Goal: Transaction & Acquisition: Purchase product/service

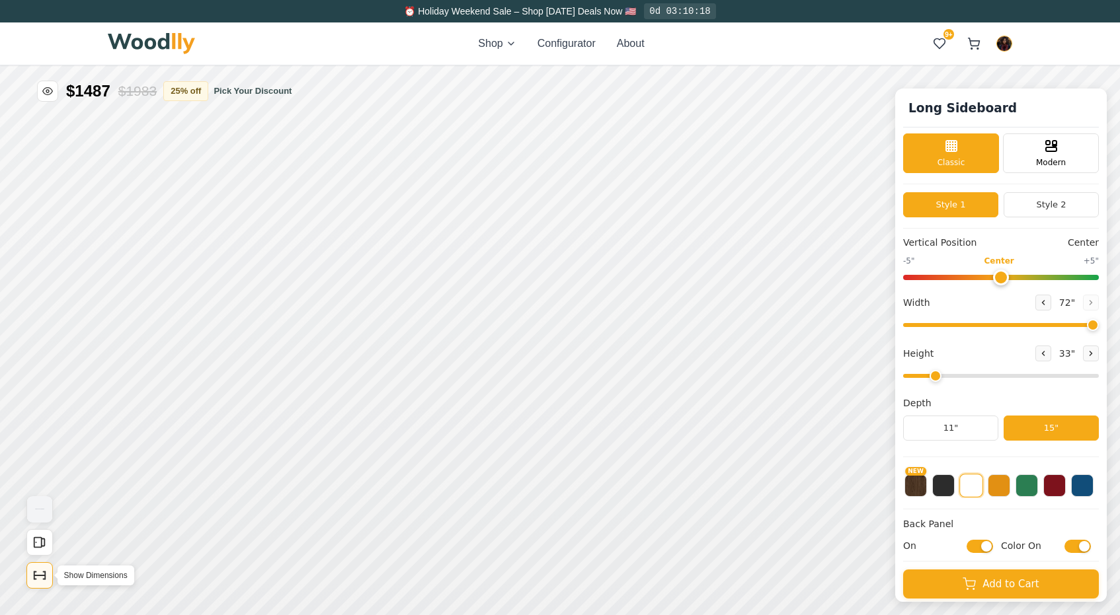
click at [41, 580] on icon "Show Dimensions" at bounding box center [39, 576] width 15 height 15
click at [39, 576] on icon "Show Dimensions" at bounding box center [39, 576] width 11 height 0
click at [42, 571] on icon "Show Dimensions" at bounding box center [39, 576] width 15 height 15
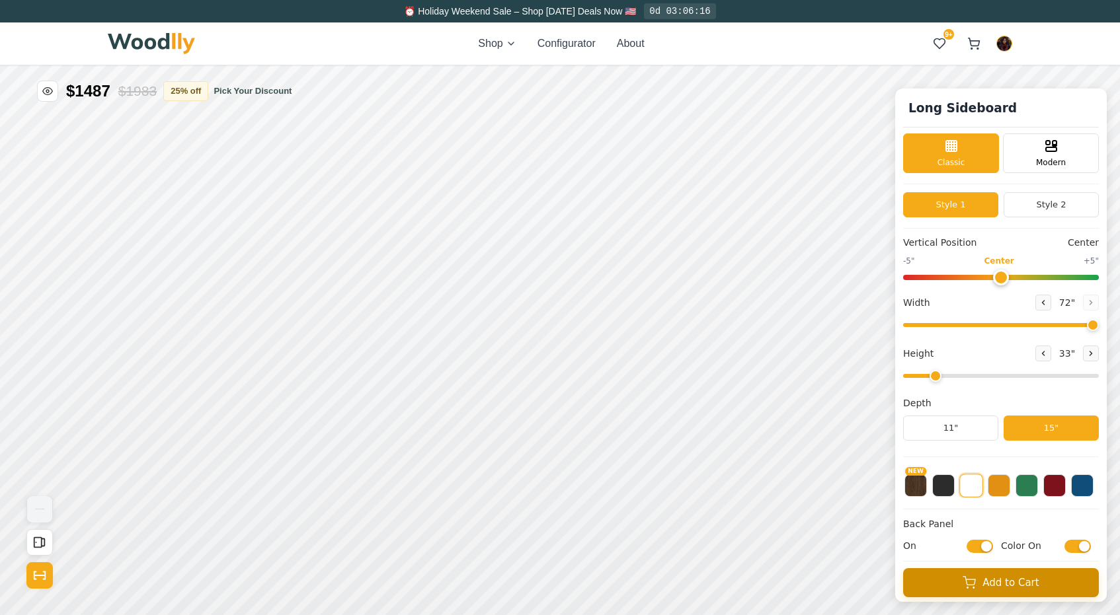
click at [945, 590] on button "Add to Cart" at bounding box center [1001, 583] width 196 height 29
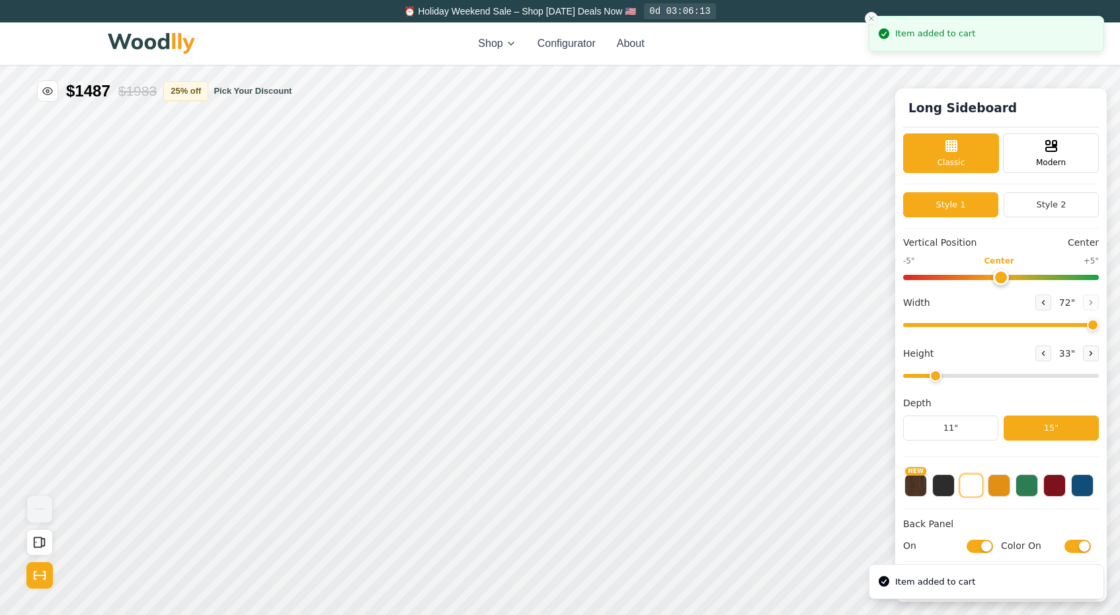
click at [870, 19] on icon "Close toast" at bounding box center [871, 19] width 8 height 8
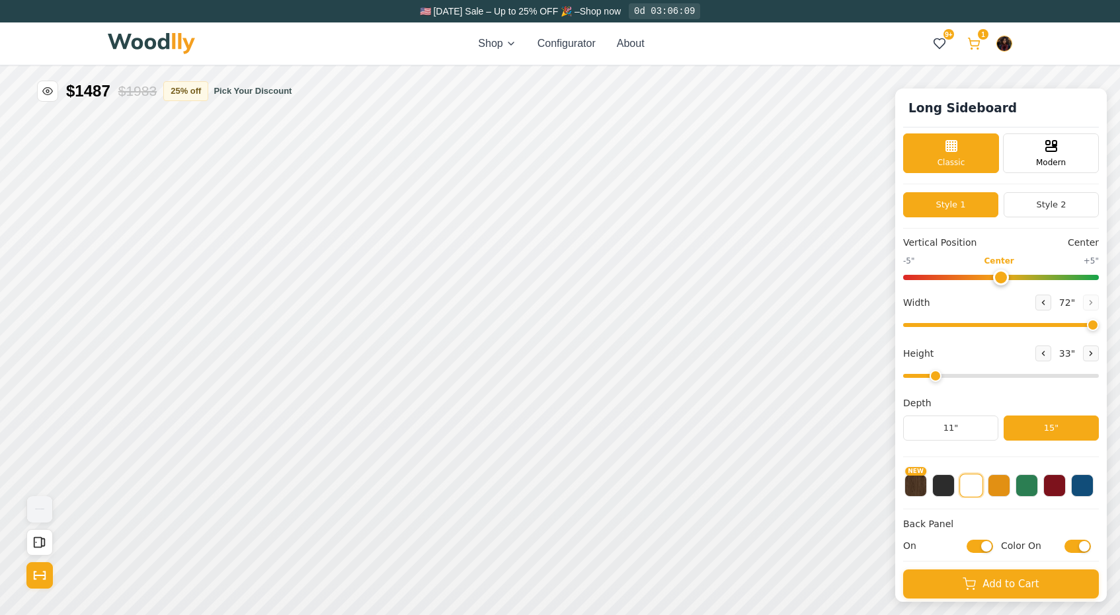
click at [977, 37] on icon at bounding box center [973, 43] width 13 height 13
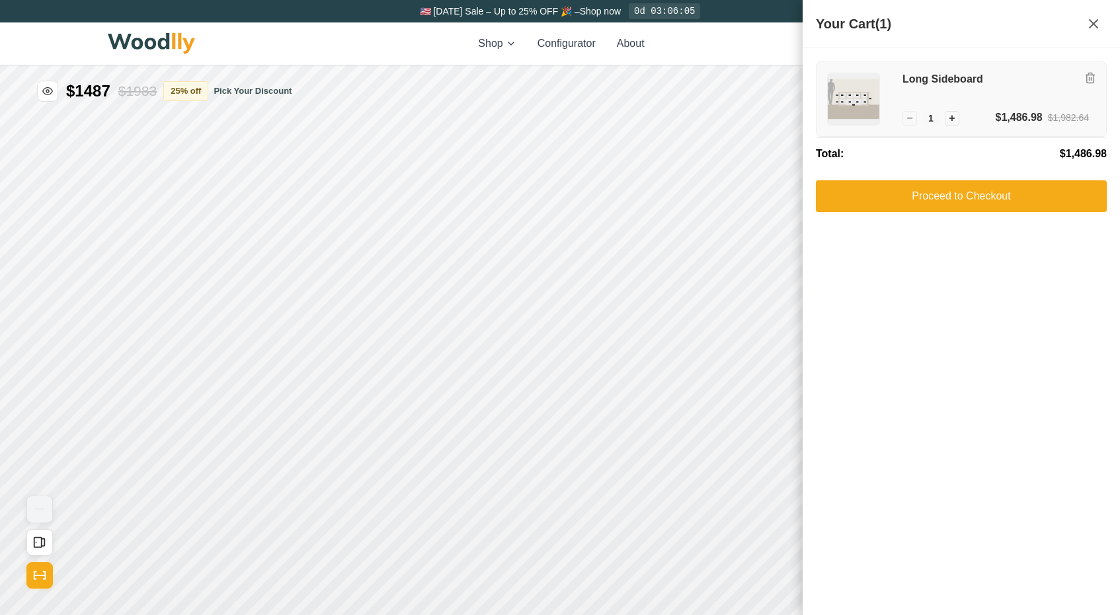
click at [920, 81] on h3 "Long Sideboard" at bounding box center [995, 80] width 186 height 14
click at [1099, 23] on icon at bounding box center [1094, 24] width 16 height 16
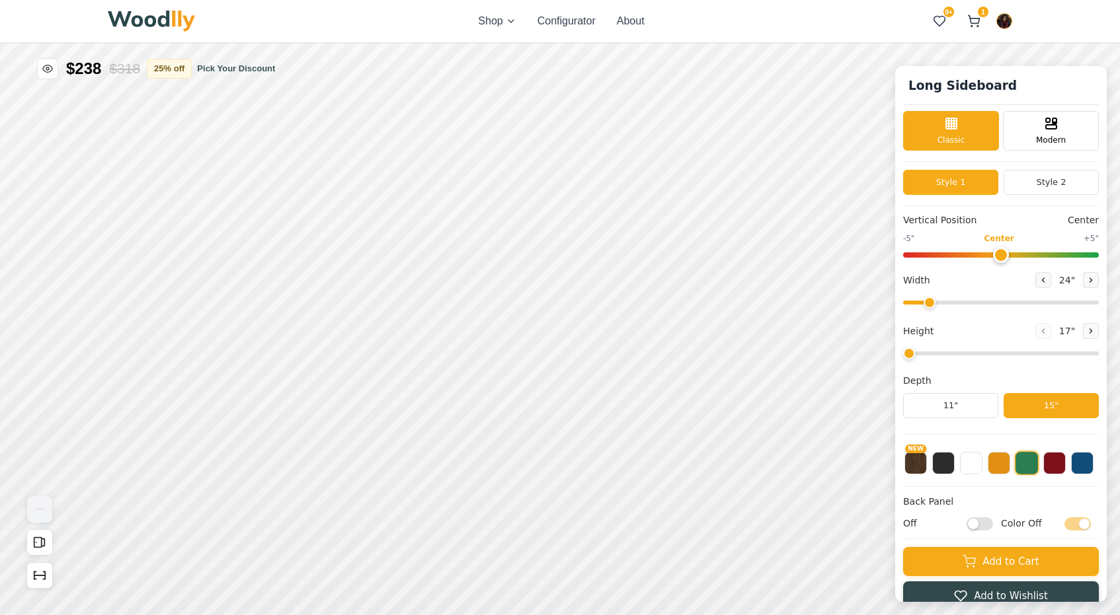
type input "36"
type input "5"
checkbox input "true"
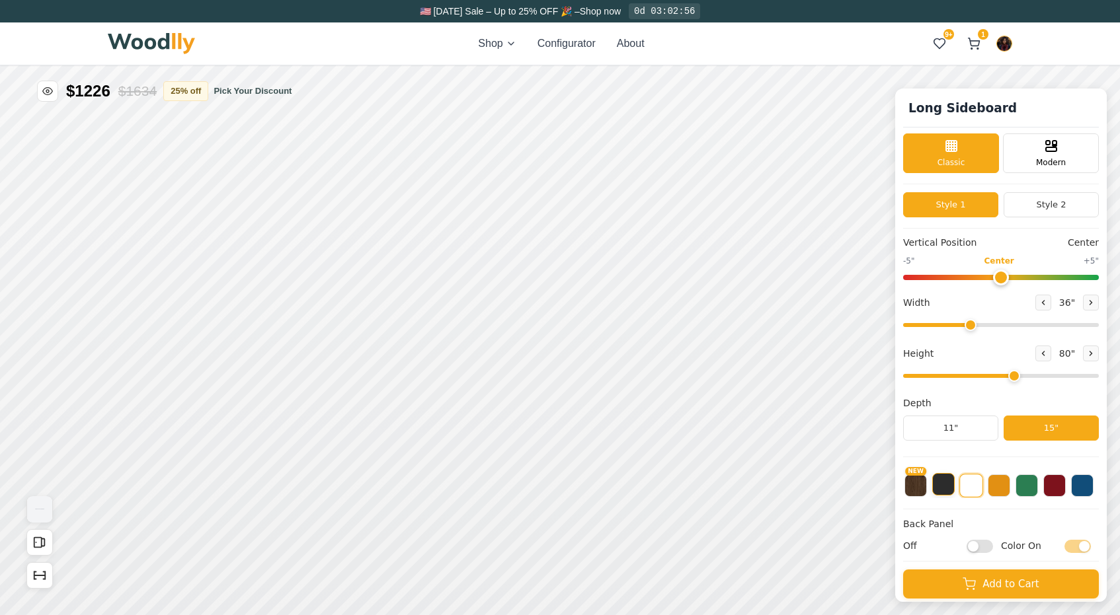
scroll to position [40, 0]
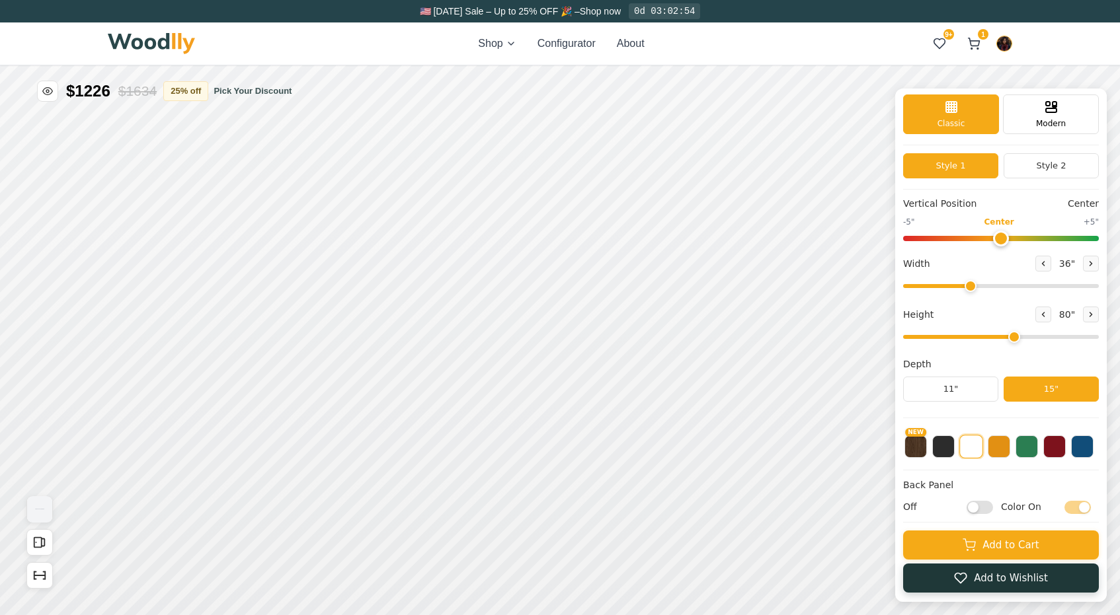
click at [961, 578] on icon at bounding box center [960, 578] width 13 height 13
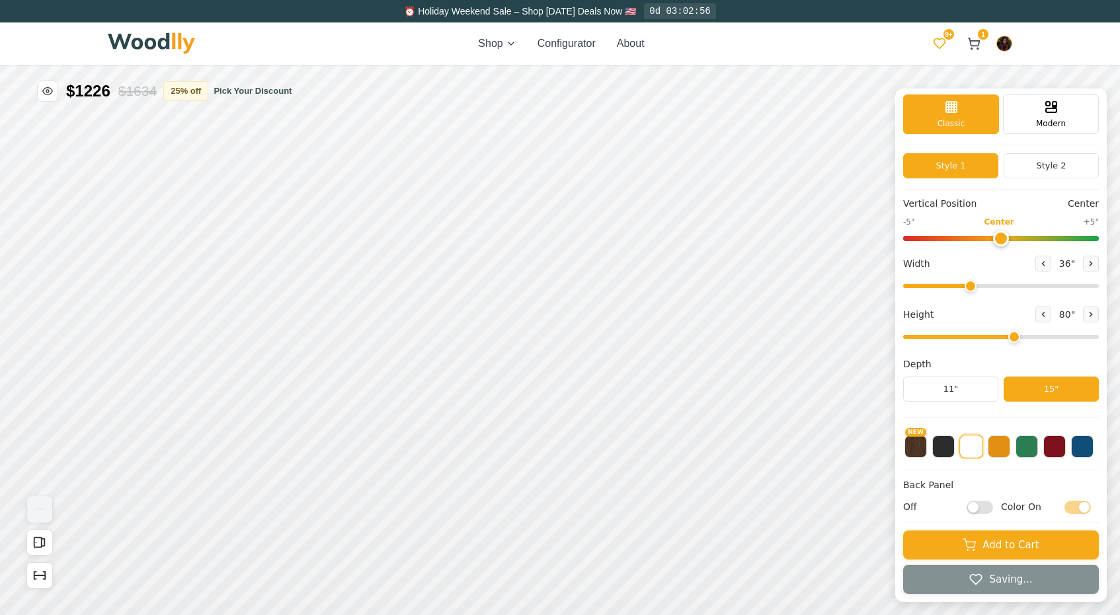
click at [936, 41] on icon at bounding box center [939, 43] width 13 height 13
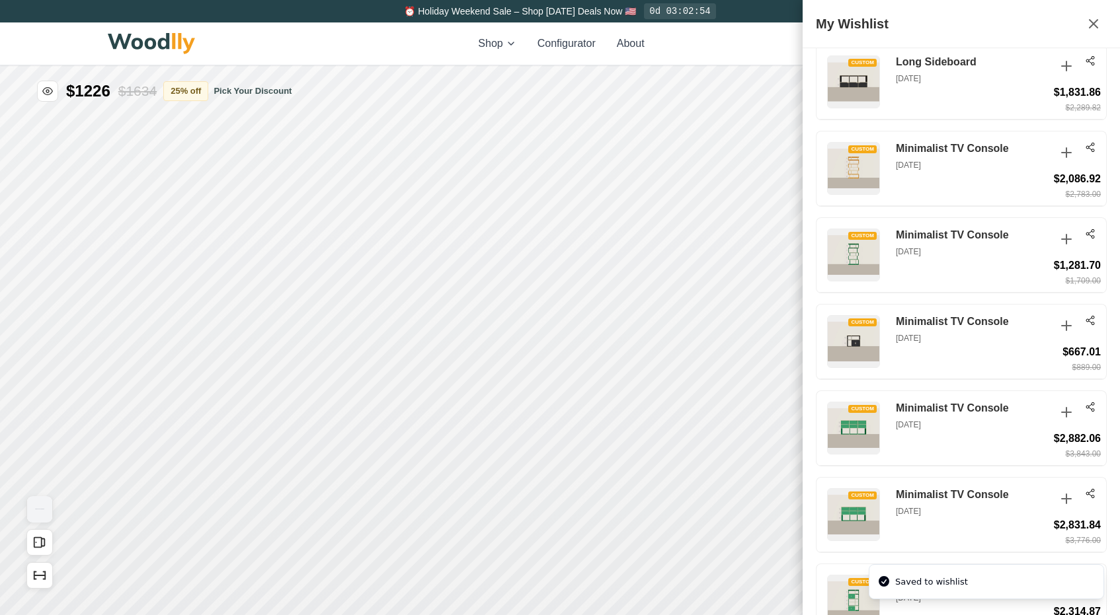
scroll to position [1960, 0]
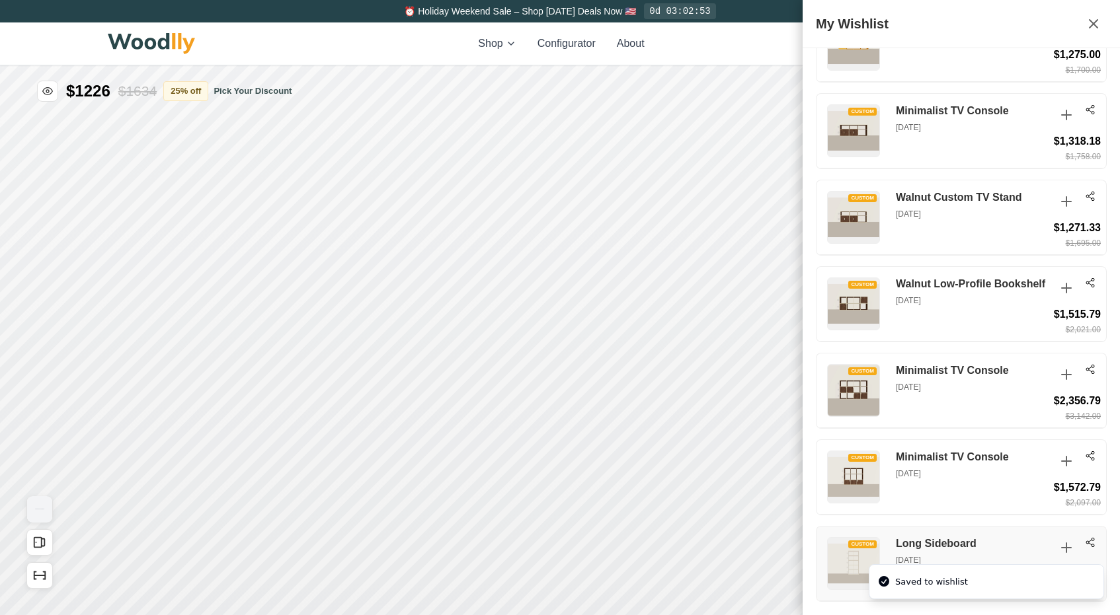
click at [974, 545] on h3 "Long Sideboard" at bounding box center [972, 544] width 152 height 14
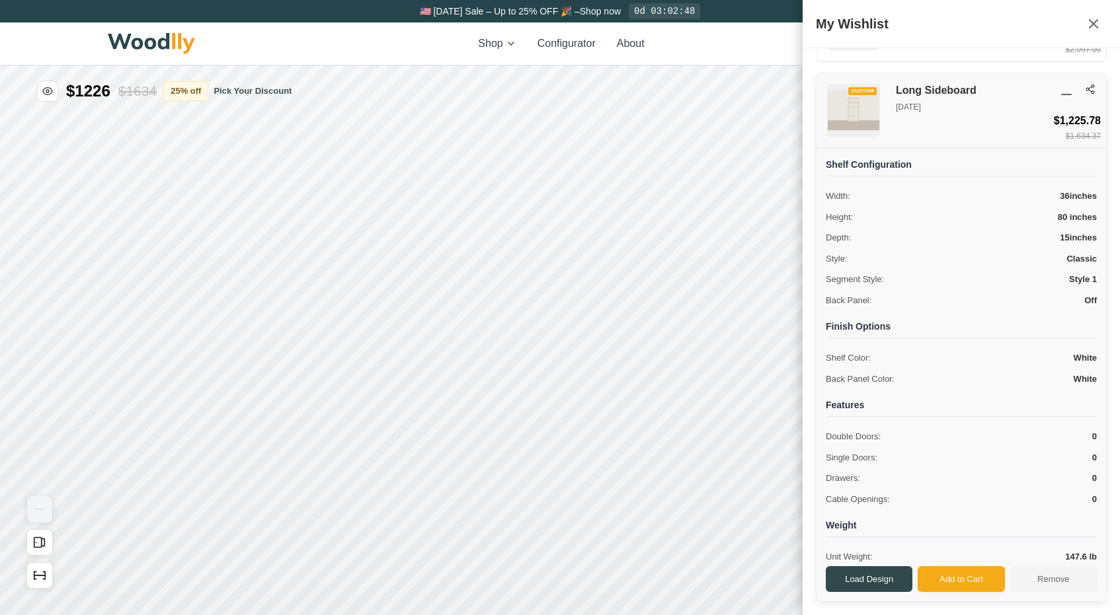
scroll to position [40, 0]
click at [1097, 20] on icon at bounding box center [1093, 24] width 8 height 8
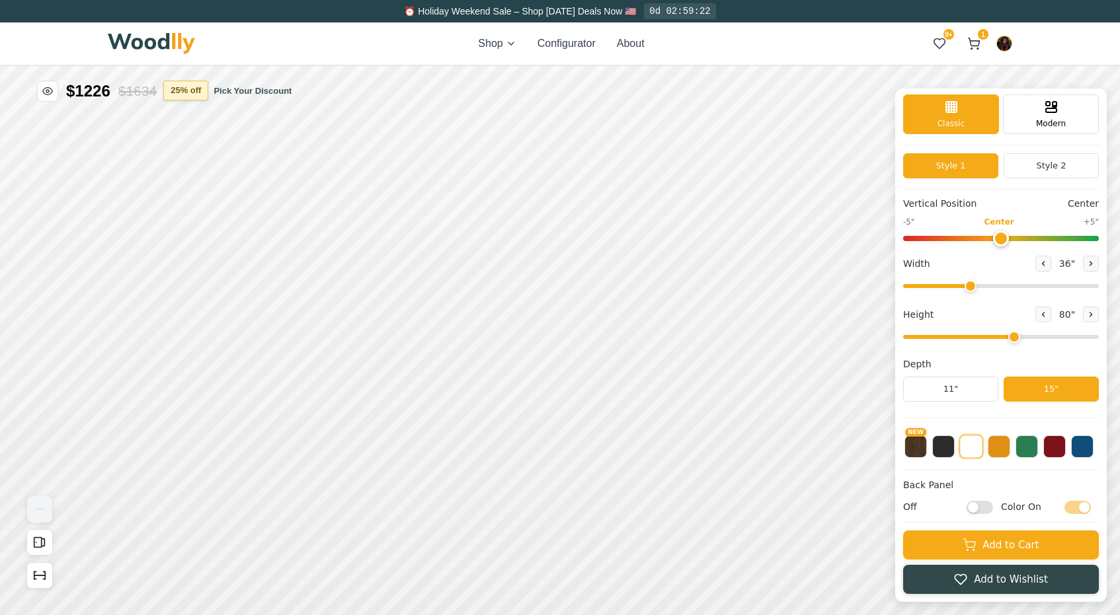
click at [208, 91] on button "25 % off" at bounding box center [185, 91] width 45 height 20
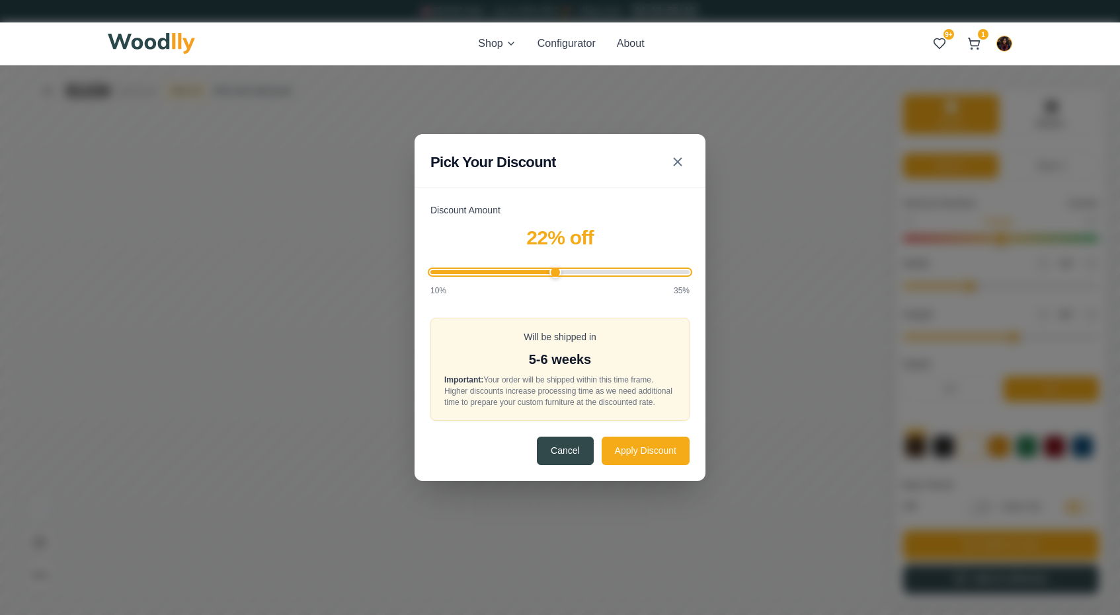
click at [557, 270] on input "Discount Amount" at bounding box center [559, 272] width 259 height 4
click at [541, 270] on input "Discount Amount" at bounding box center [559, 272] width 259 height 4
type input "20"
click at [533, 270] on input "Discount Amount" at bounding box center [559, 272] width 259 height 4
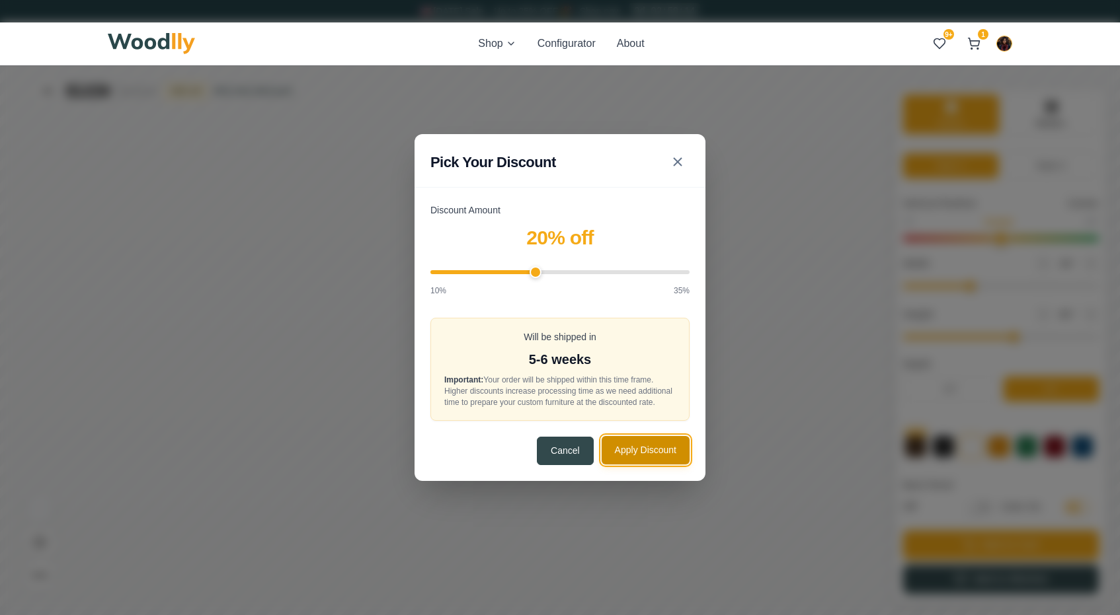
click at [629, 457] on button "Apply Discount" at bounding box center [646, 450] width 88 height 28
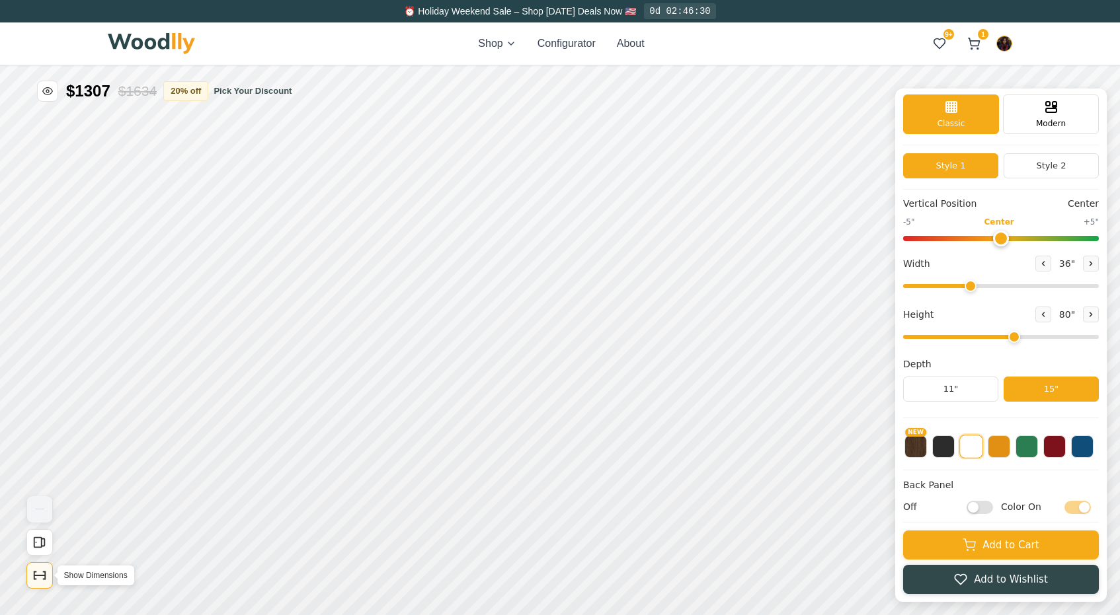
click at [31, 584] on button "Show Dimensions" at bounding box center [39, 576] width 26 height 26
click at [976, 38] on icon at bounding box center [973, 43] width 13 height 13
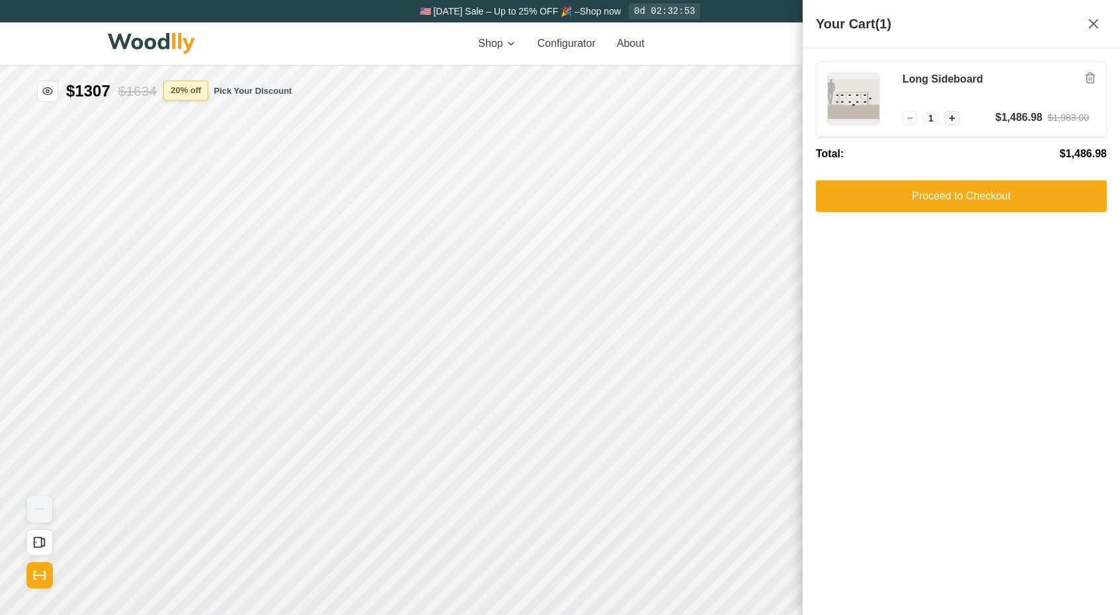
click at [199, 91] on button "20 % off" at bounding box center [185, 91] width 45 height 20
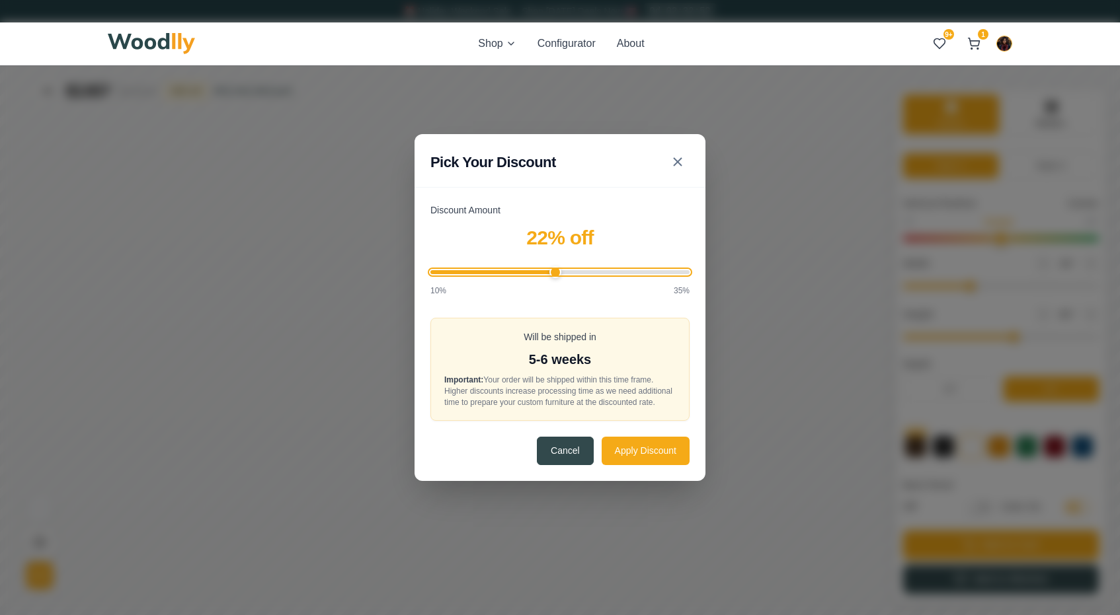
click at [557, 270] on input "Discount Amount" at bounding box center [559, 272] width 259 height 4
click at [569, 270] on input "Discount Amount" at bounding box center [559, 272] width 259 height 4
drag, startPoint x: 571, startPoint y: 270, endPoint x: 585, endPoint y: 270, distance: 14.5
type input "25"
click at [585, 270] on input "Discount Amount" at bounding box center [559, 272] width 259 height 4
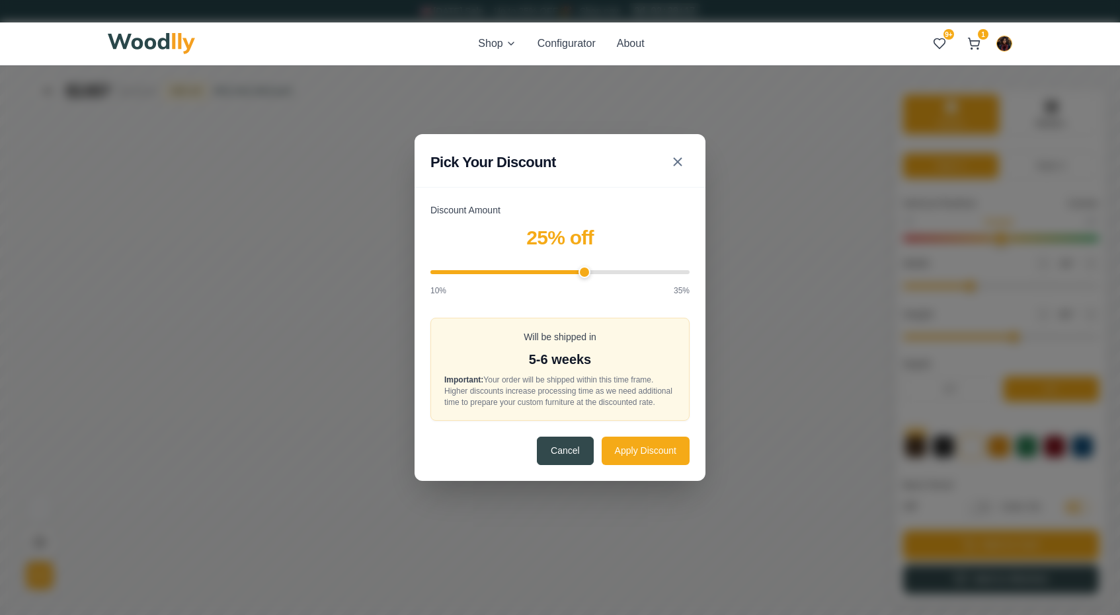
click at [810, 188] on div "Pick Your Discount Discount Amount 25 % off 10% 35% Will be shipped in 5-6 week…" at bounding box center [560, 307] width 1120 height 615
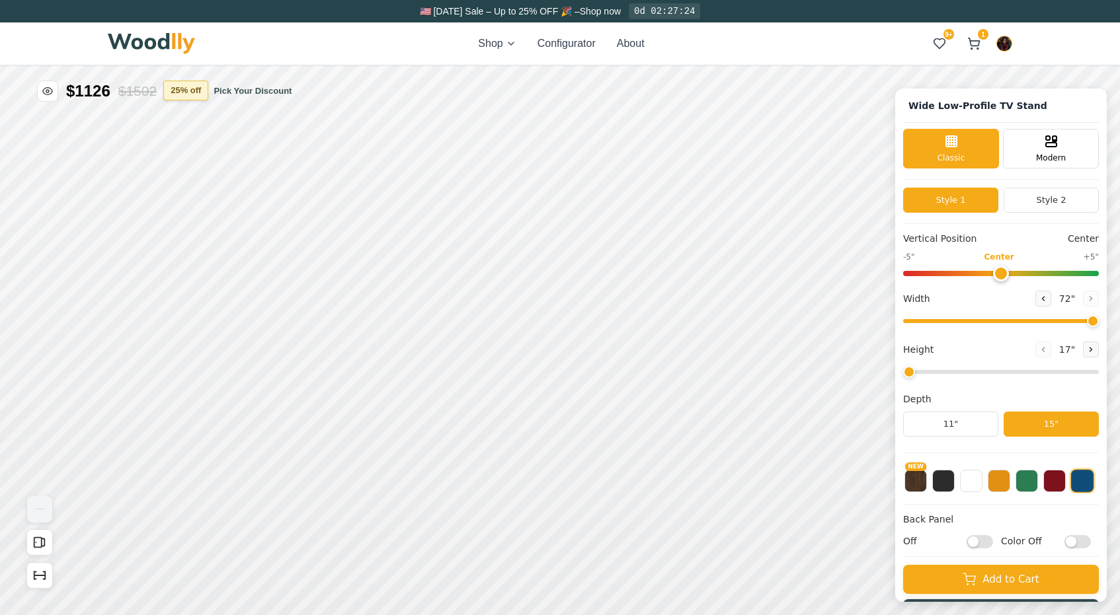
click at [205, 91] on button "25 % off" at bounding box center [185, 91] width 45 height 20
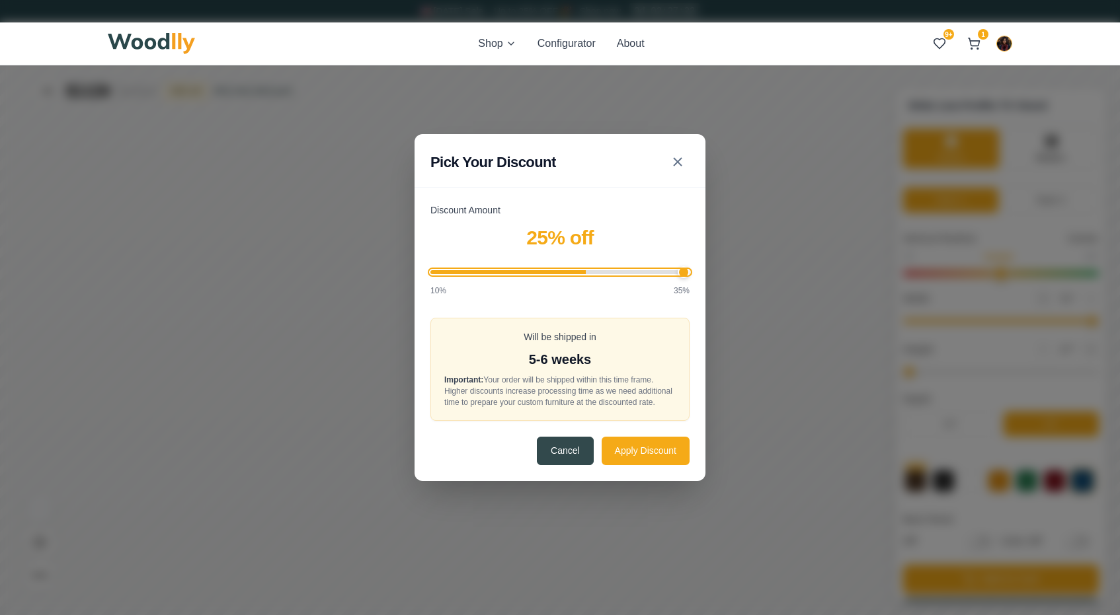
type input "35"
click at [688, 270] on input "Discount Amount" at bounding box center [559, 272] width 259 height 4
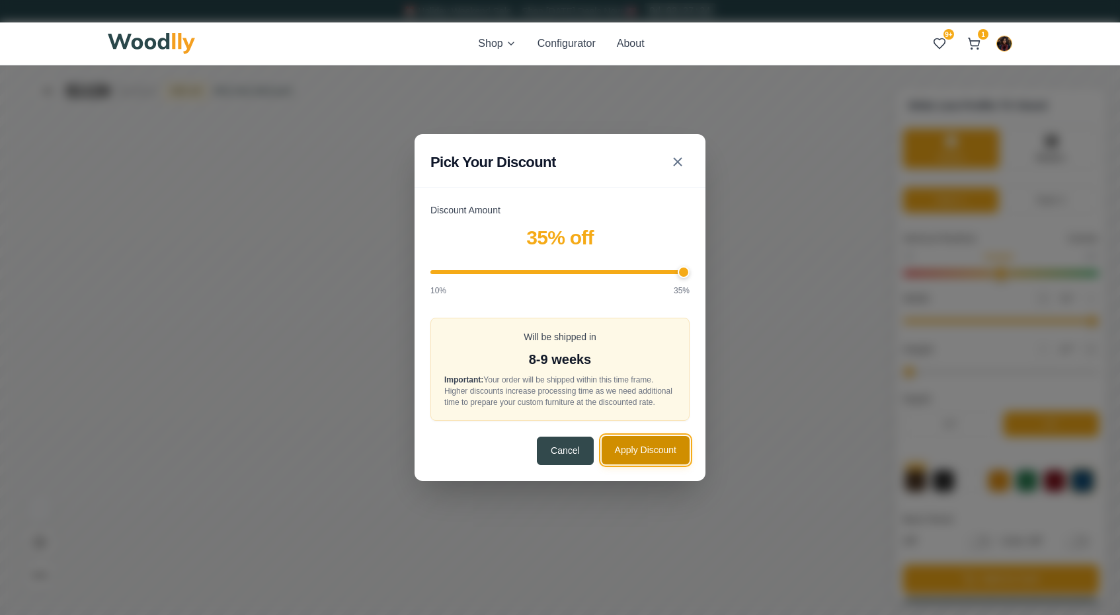
click at [652, 455] on button "Apply Discount" at bounding box center [646, 450] width 88 height 28
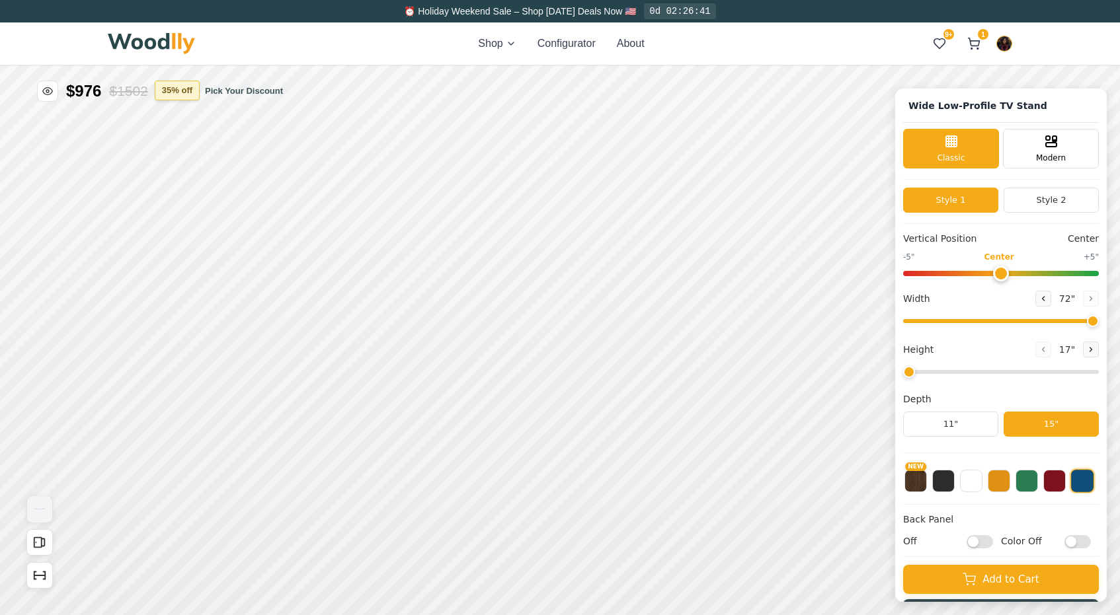
click at [165, 94] on button "35 % off" at bounding box center [177, 91] width 45 height 20
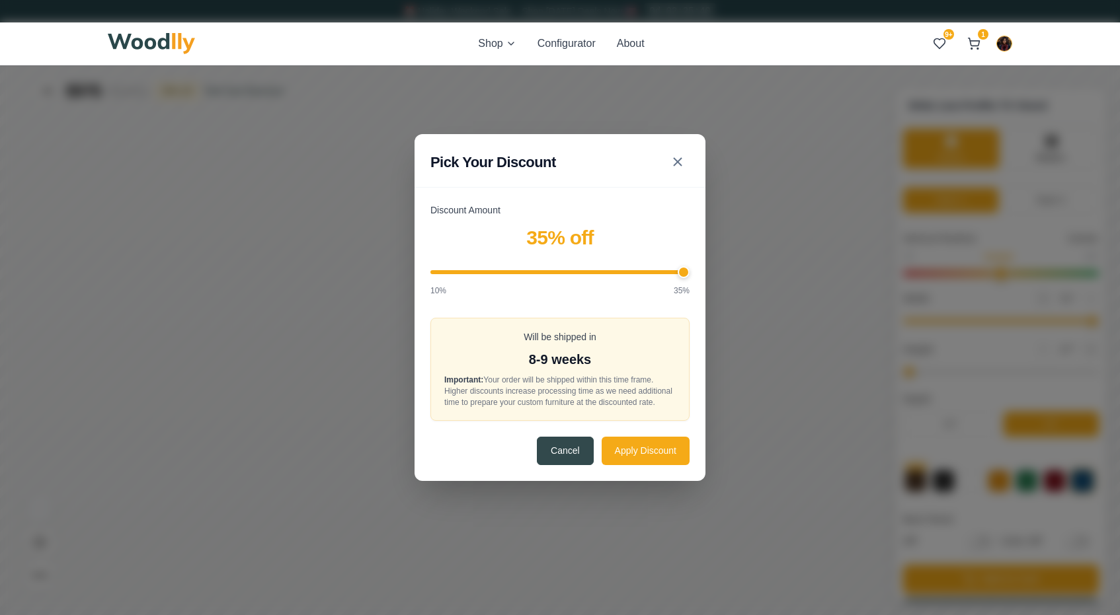
click at [738, 120] on div "Pick Your Discount Discount Amount 35 % off 10% 35% Will be shipped in 8-9 week…" at bounding box center [560, 307] width 1120 height 615
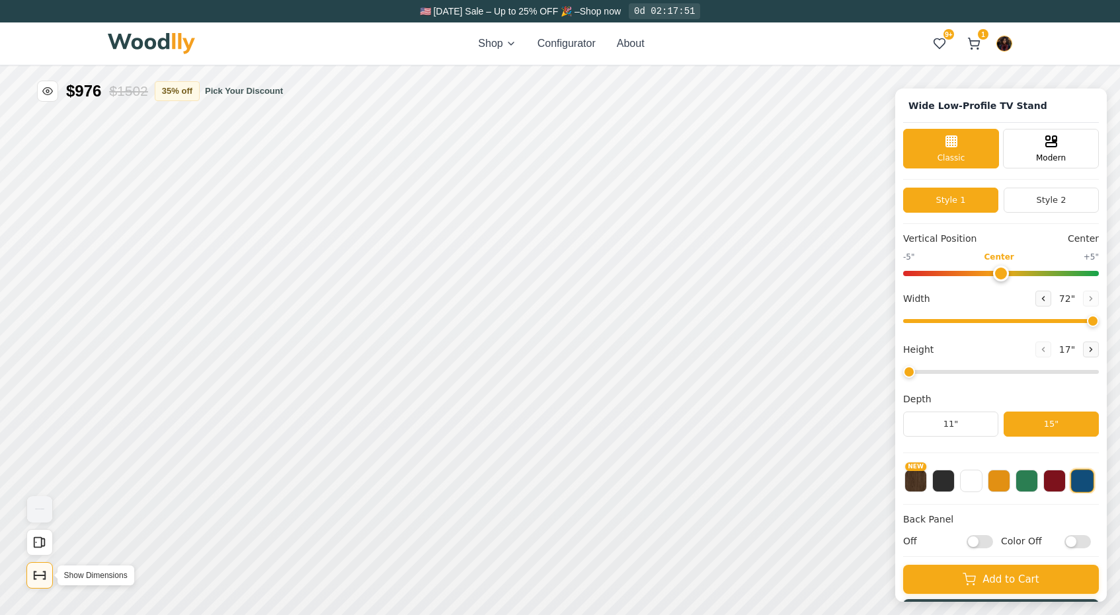
click at [38, 580] on icon "Show Dimensions" at bounding box center [39, 576] width 15 height 15
click at [184, 87] on button "25 % off" at bounding box center [185, 91] width 45 height 20
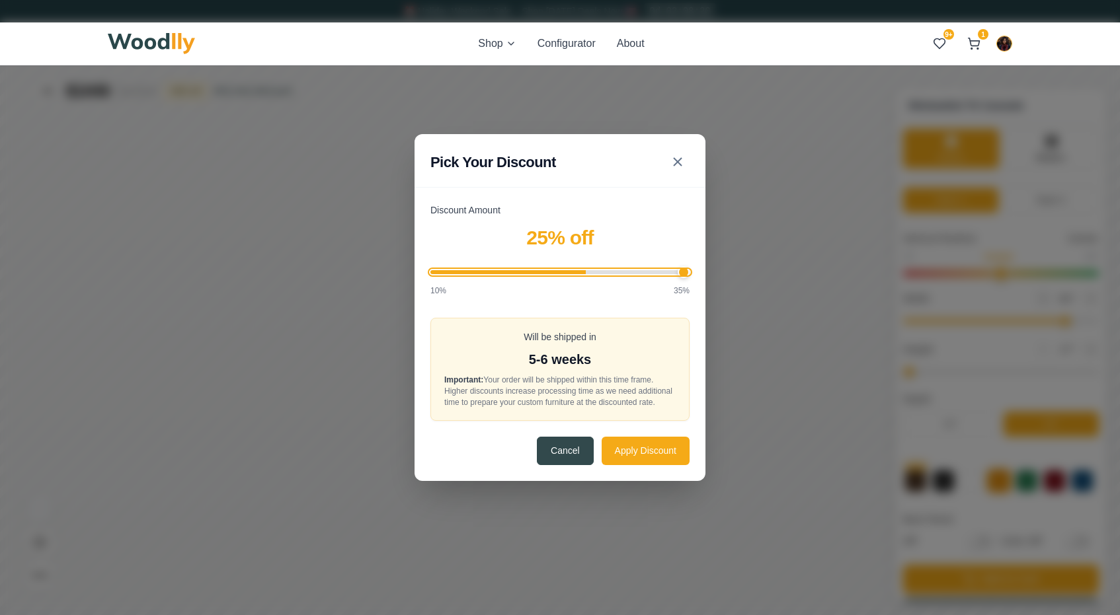
type input "35"
click at [684, 270] on input "Discount Amount" at bounding box center [559, 272] width 259 height 4
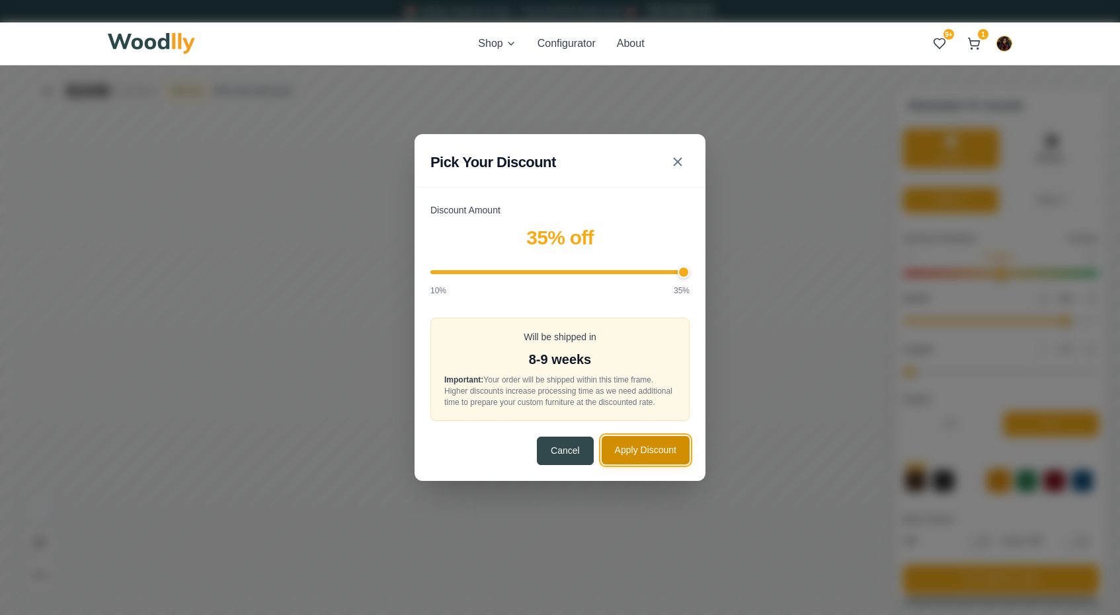
click at [643, 456] on button "Apply Discount" at bounding box center [646, 450] width 88 height 28
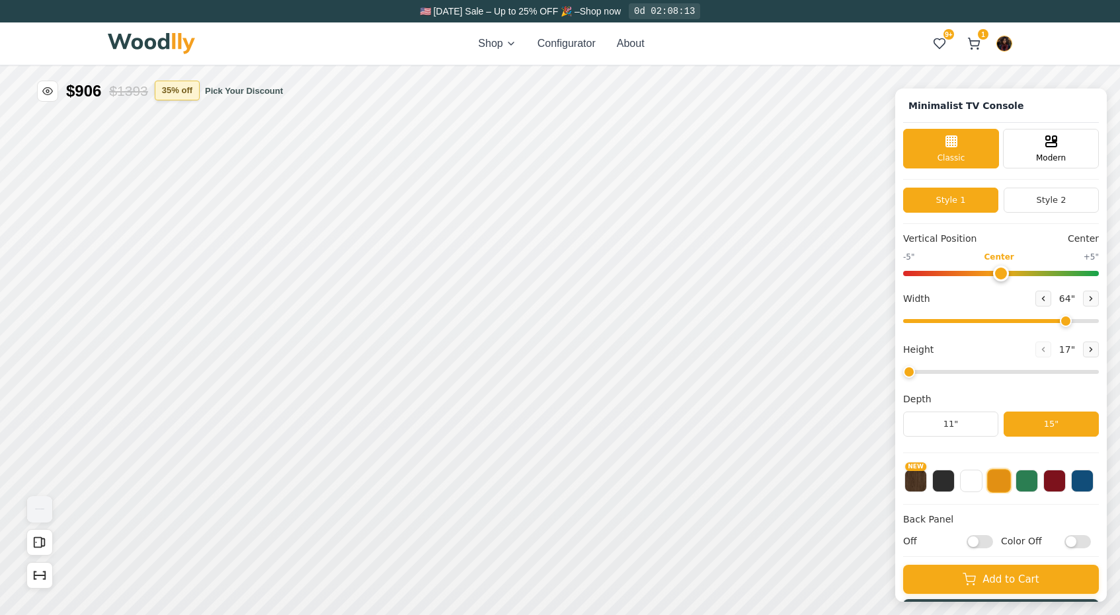
click at [177, 93] on button "35 % off" at bounding box center [177, 91] width 45 height 20
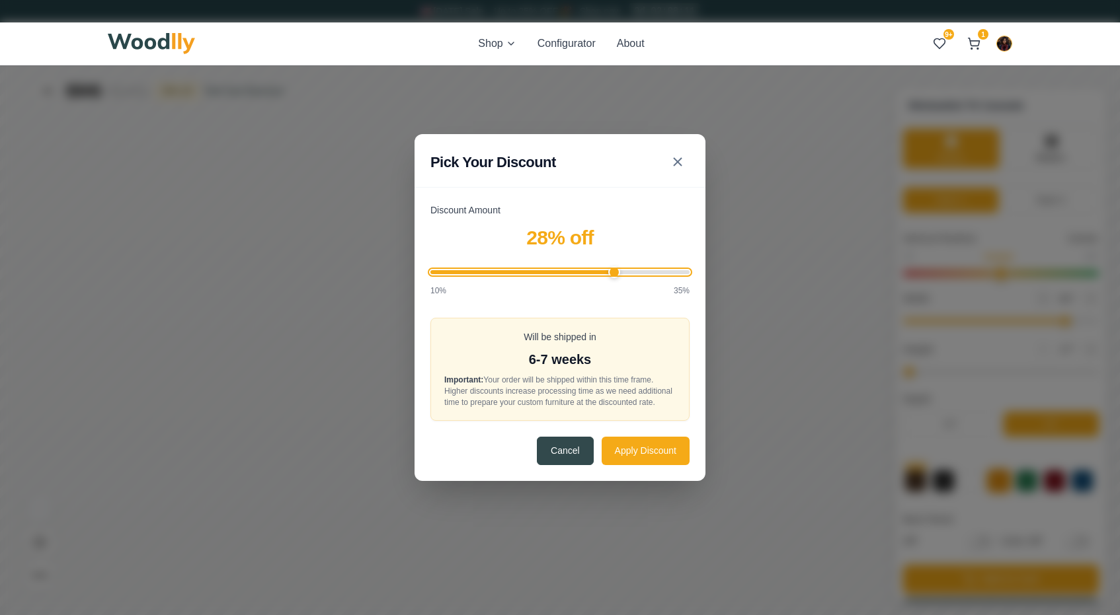
click at [616, 270] on input "Discount Amount" at bounding box center [559, 272] width 259 height 4
drag, startPoint x: 620, startPoint y: 268, endPoint x: 631, endPoint y: 269, distance: 11.3
type input "30"
click at [631, 270] on input "Discount Amount" at bounding box center [559, 272] width 259 height 4
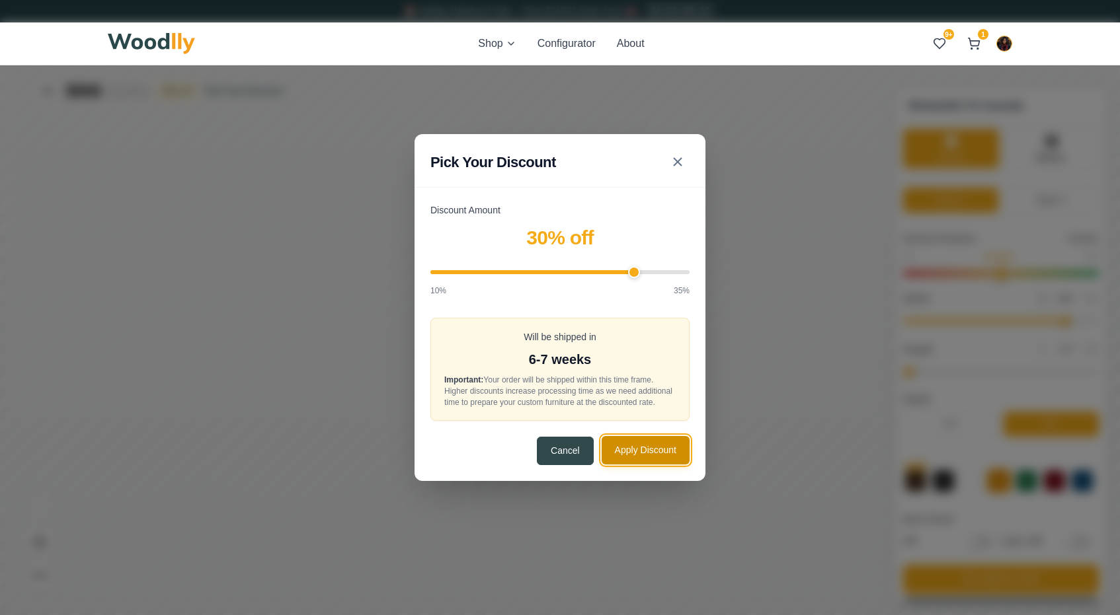
click at [635, 463] on button "Apply Discount" at bounding box center [646, 450] width 88 height 28
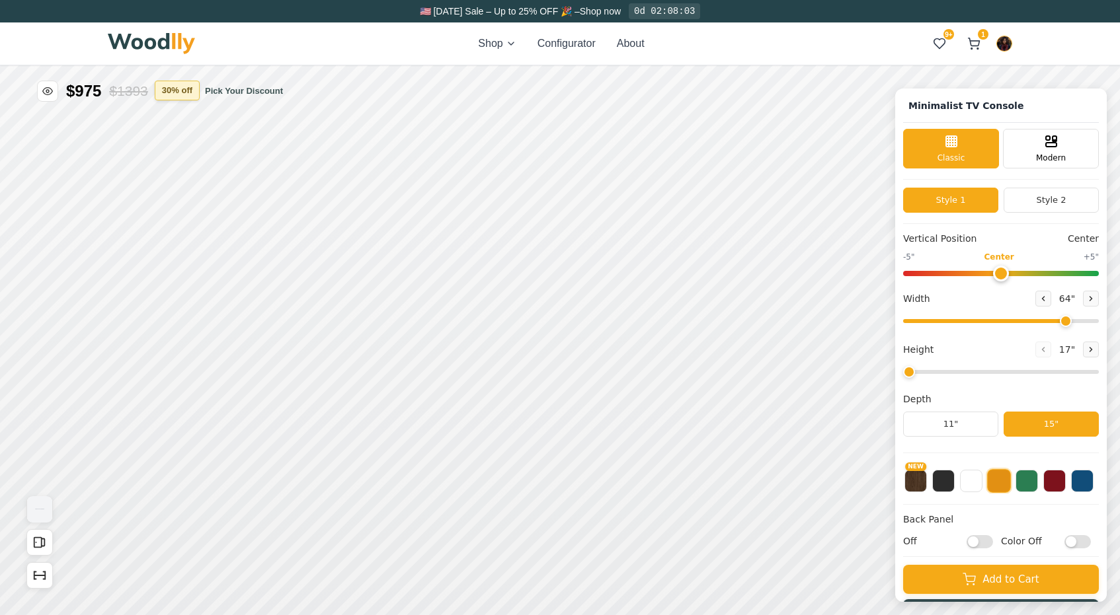
click at [182, 89] on button "30 % off" at bounding box center [177, 91] width 45 height 20
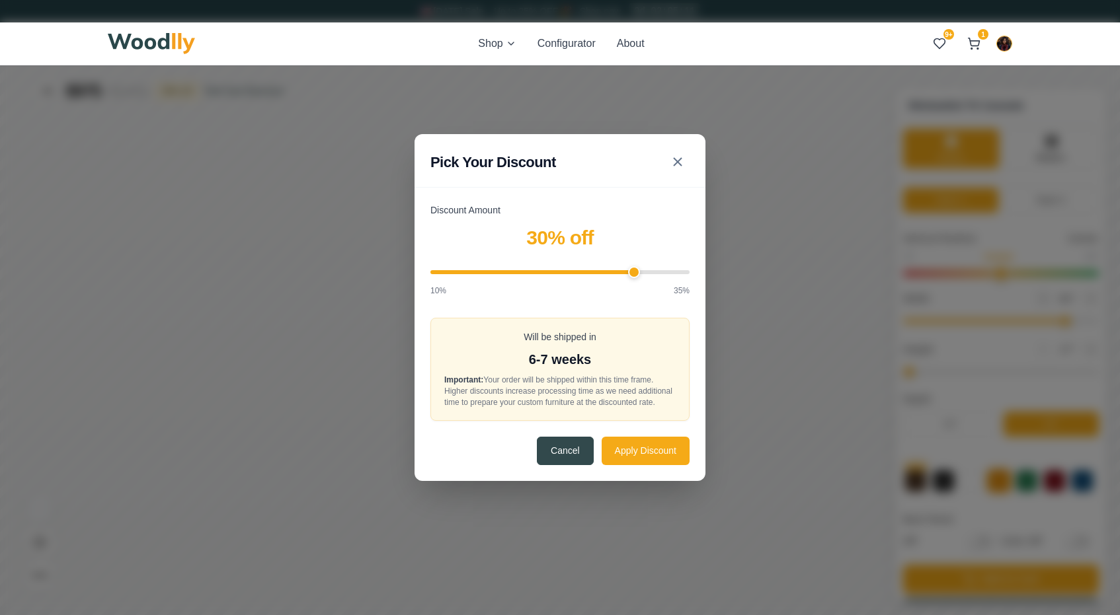
click at [767, 155] on div "Pick Your Discount Discount Amount 30 % off 10% 35% Will be shipped in 6-7 week…" at bounding box center [560, 307] width 1120 height 615
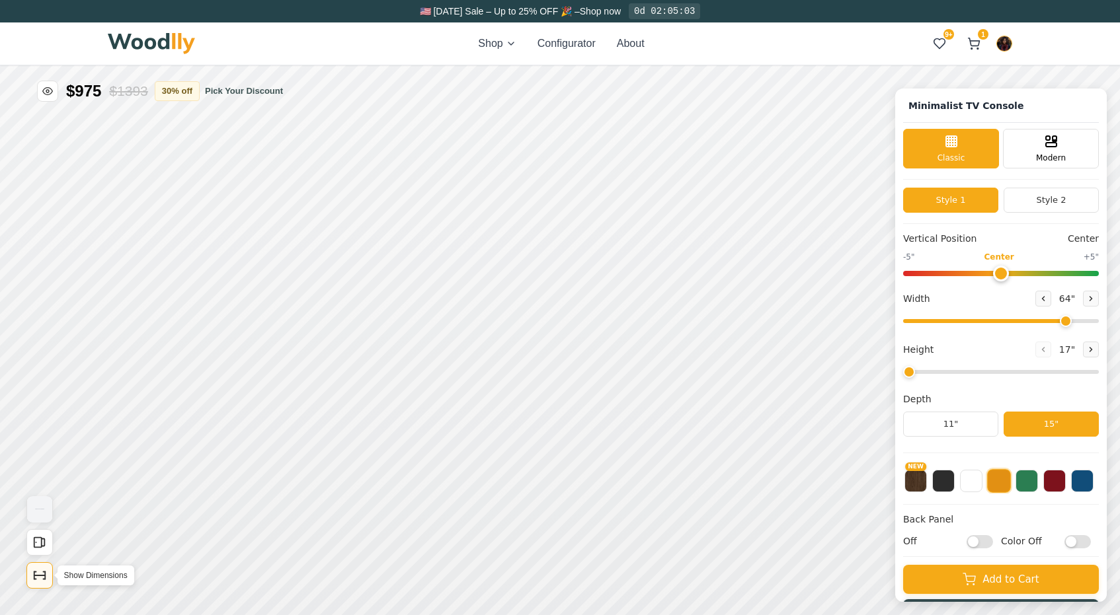
click at [38, 580] on icon "Show Dimensions" at bounding box center [39, 576] width 15 height 15
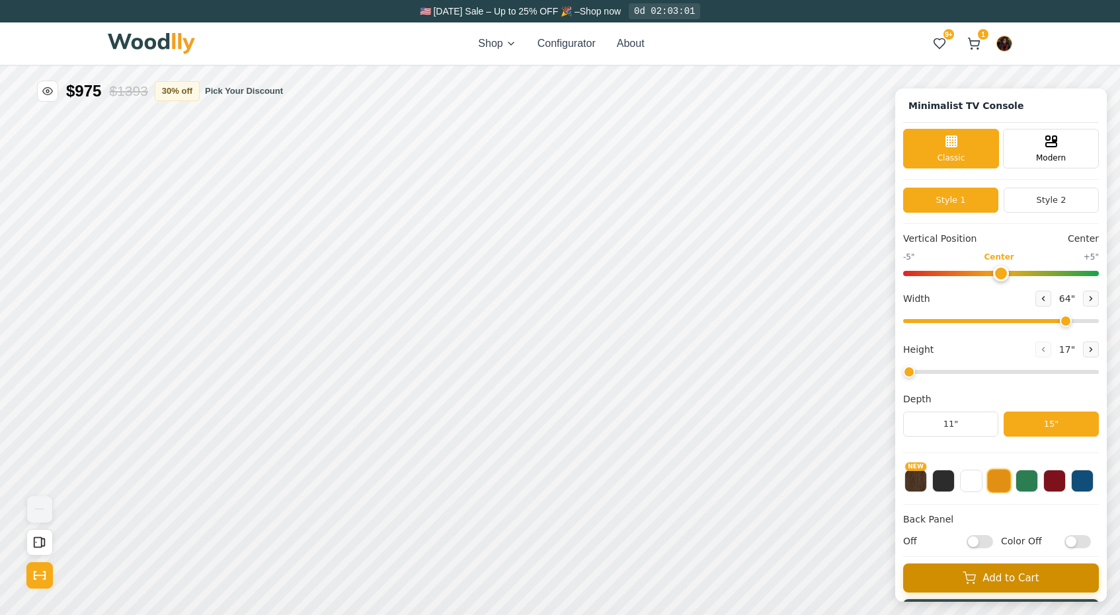
scroll to position [36, 0]
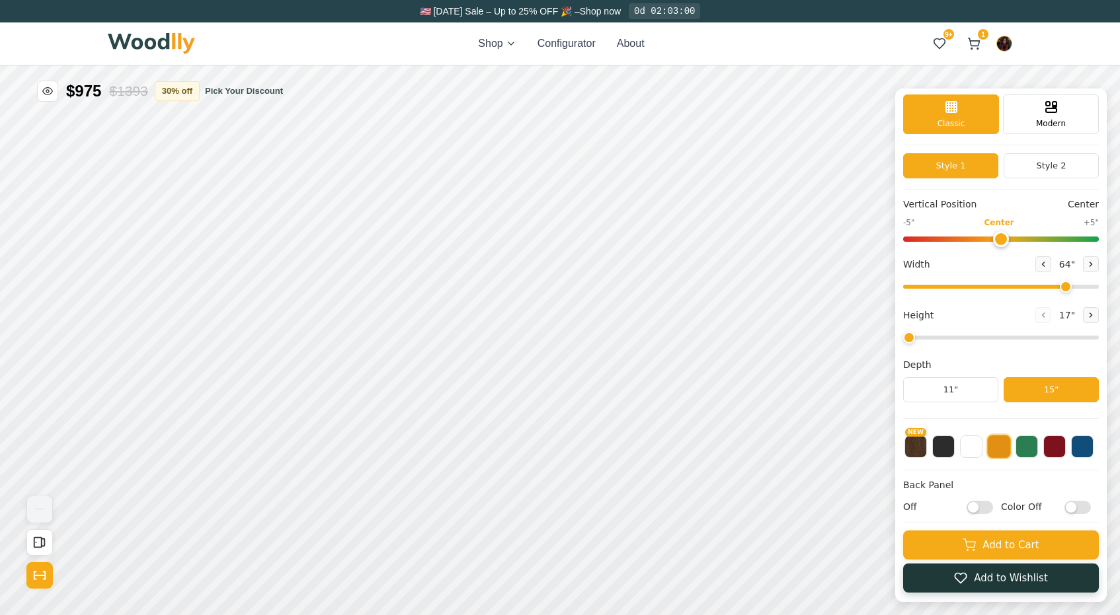
click at [980, 584] on button "Add to Wishlist" at bounding box center [1001, 578] width 196 height 29
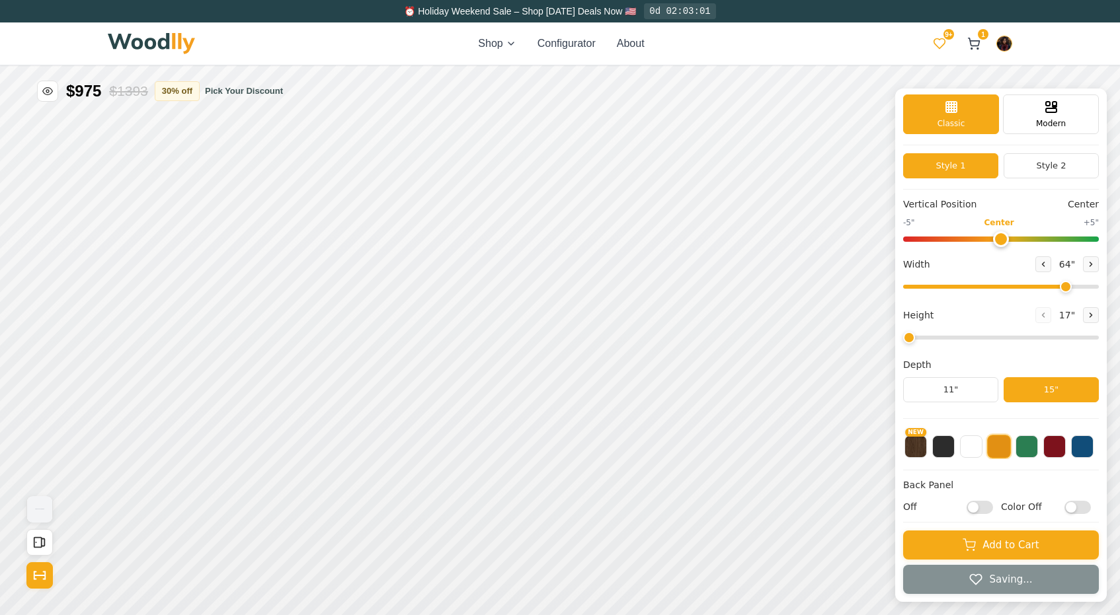
click at [943, 36] on button "9+" at bounding box center [940, 44] width 24 height 24
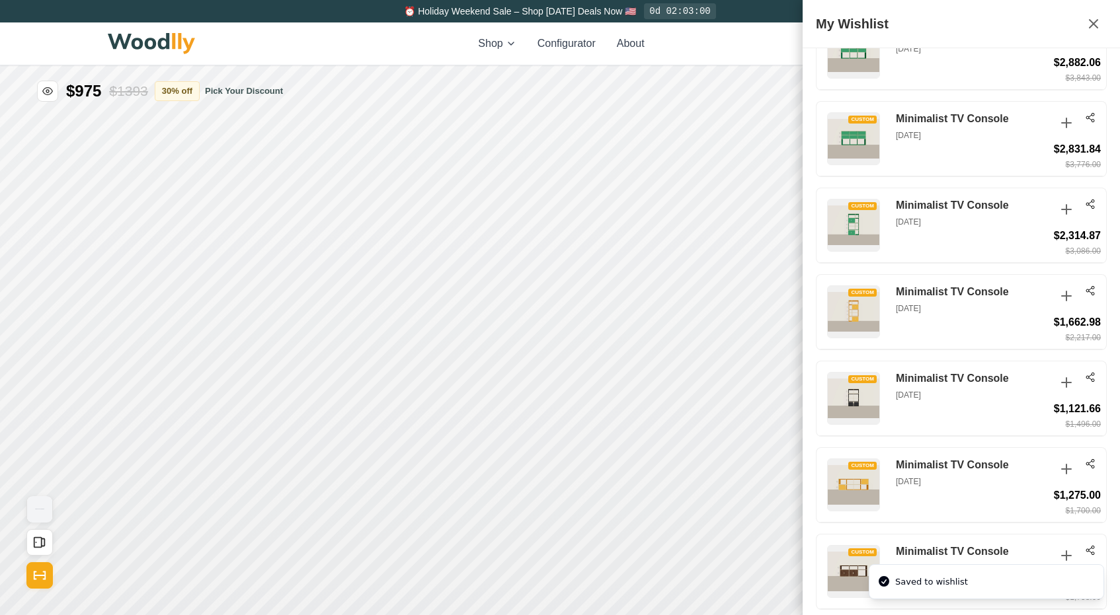
scroll to position [2047, 0]
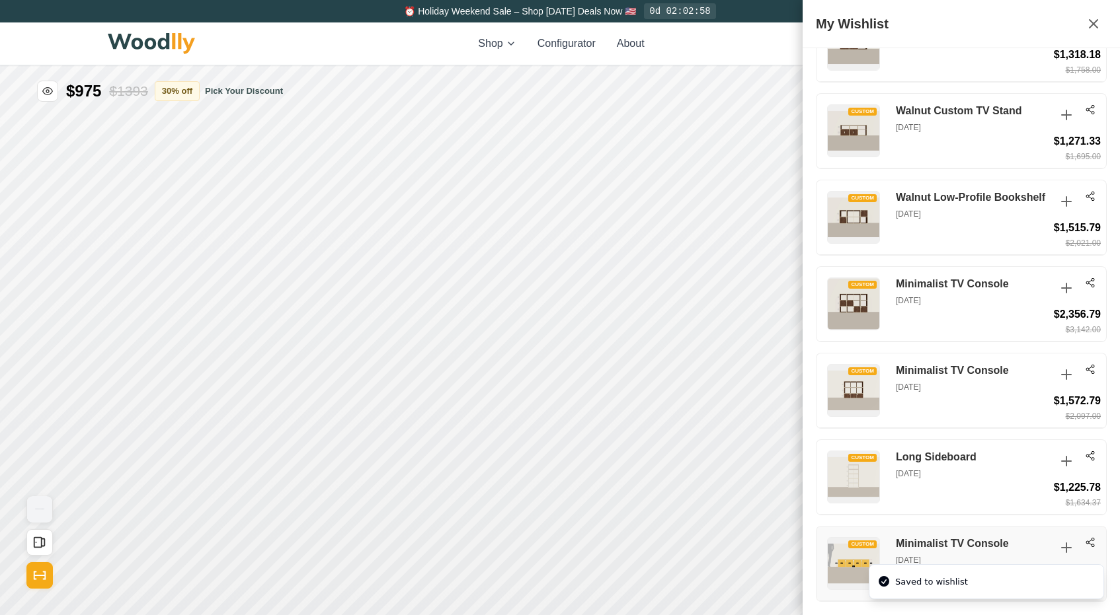
click at [974, 545] on h3 "Minimalist TV Console" at bounding box center [972, 544] width 152 height 14
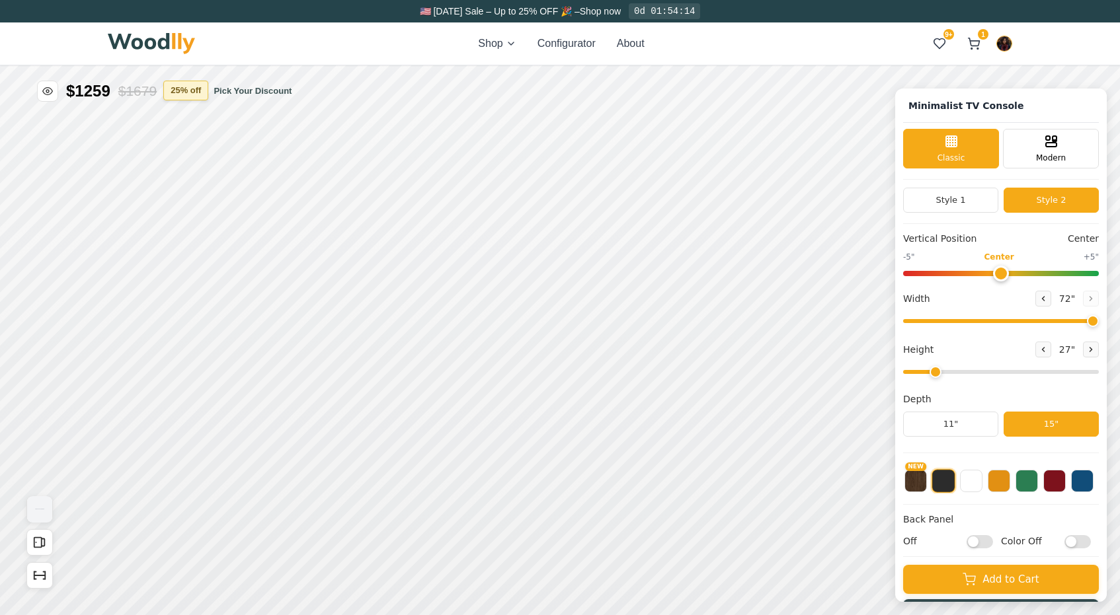
click at [178, 94] on button "25 % off" at bounding box center [185, 91] width 45 height 20
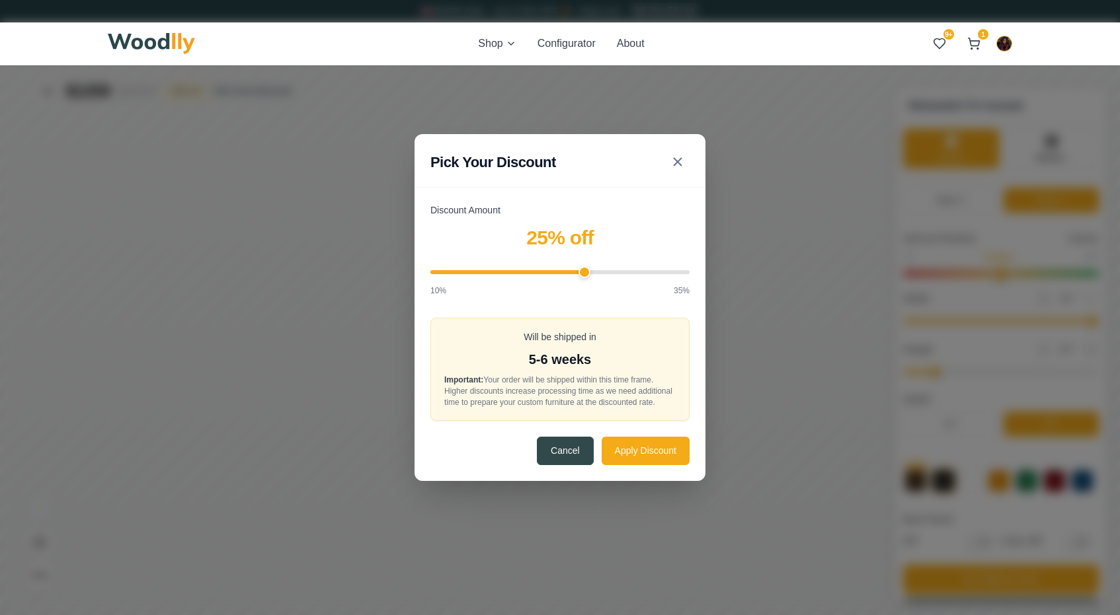
click at [773, 264] on div "Pick Your Discount Discount Amount 25 % off 10% 35% Will be shipped in 5-6 week…" at bounding box center [560, 307] width 1120 height 615
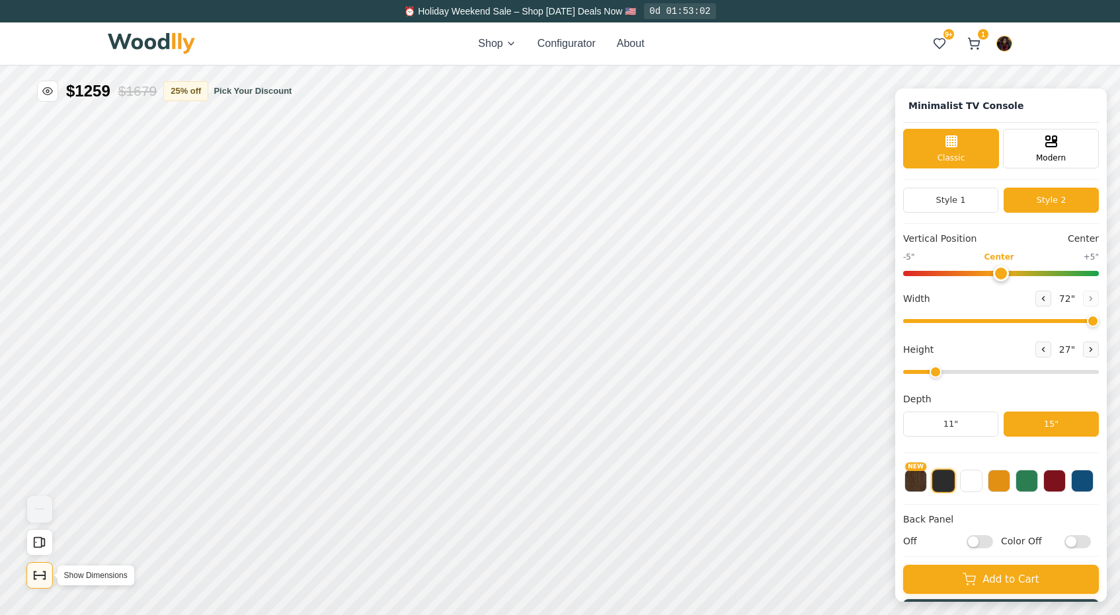
click at [45, 567] on button "Show Dimensions" at bounding box center [39, 576] width 26 height 26
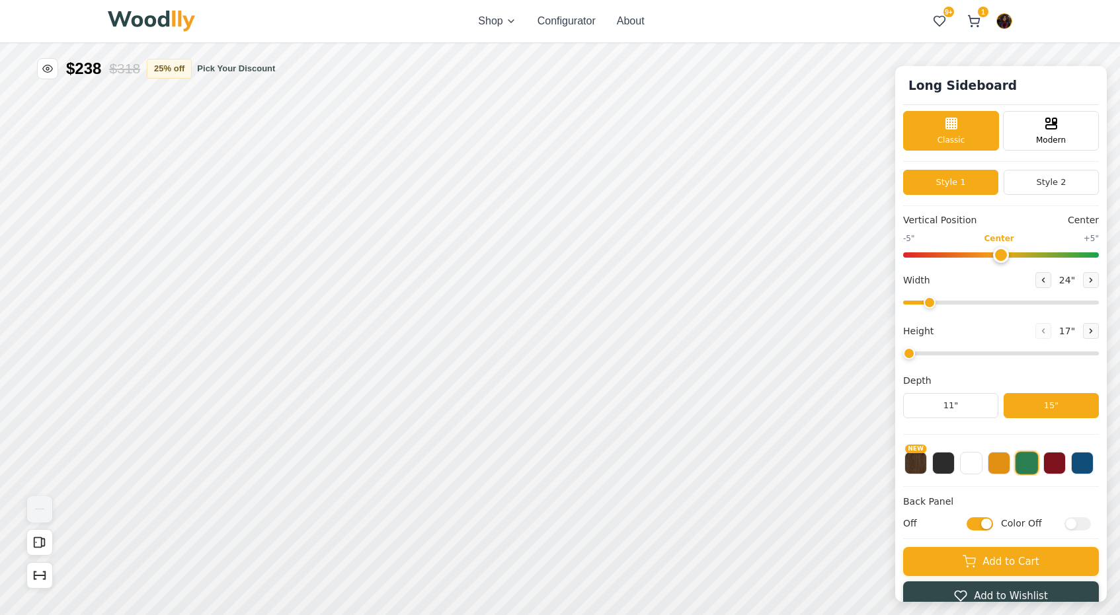
type input "58"
type input "2"
checkbox input "true"
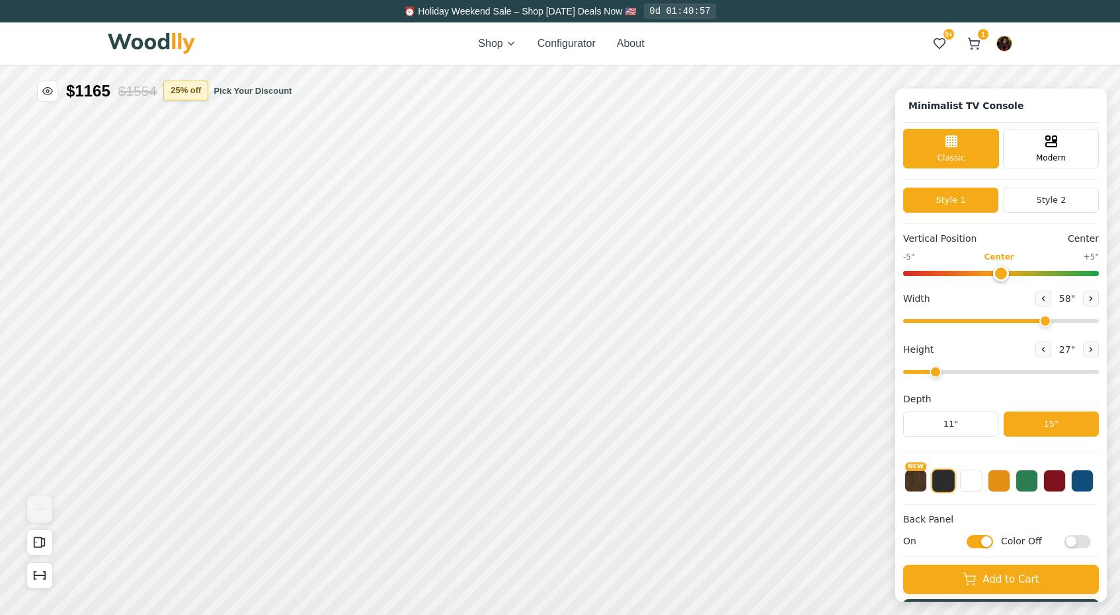
click at [180, 90] on button "25 % off" at bounding box center [185, 91] width 45 height 20
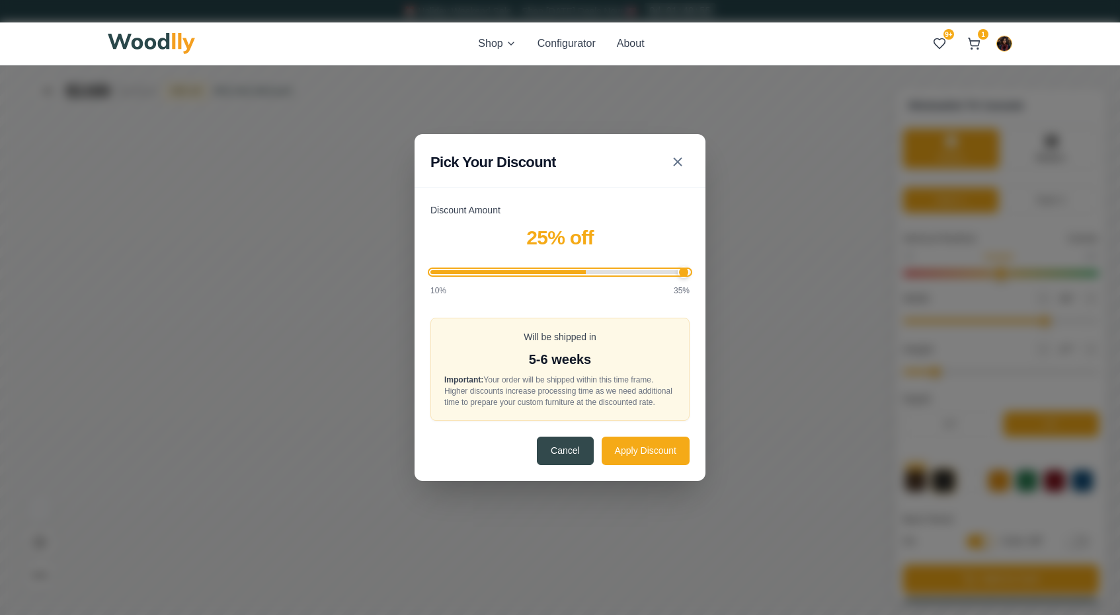
type input "35"
click at [686, 270] on input "Discount Amount" at bounding box center [559, 272] width 259 height 4
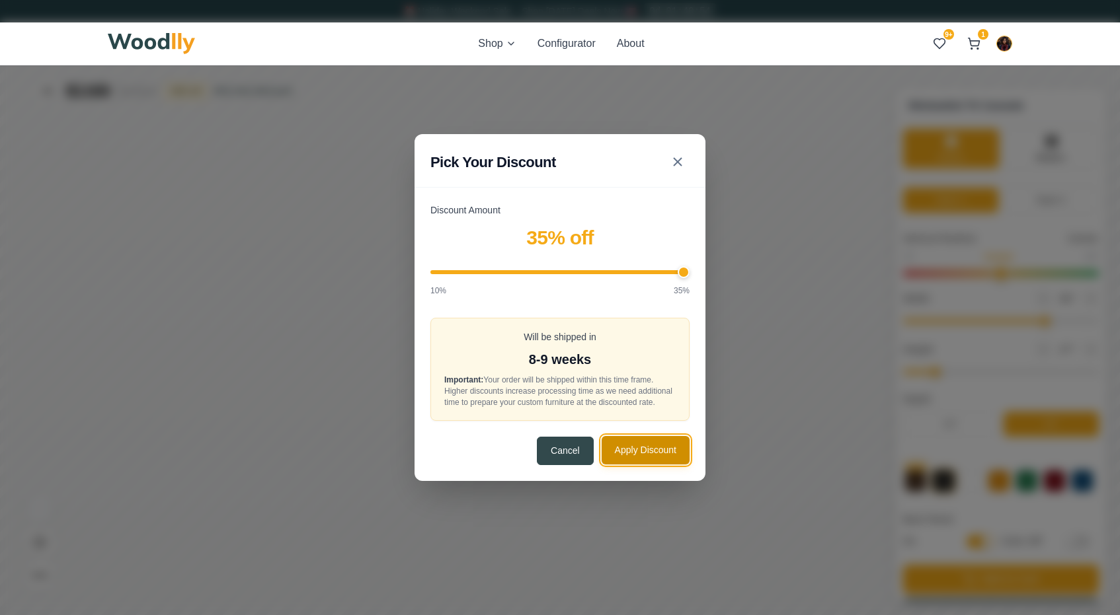
click at [641, 450] on button "Apply Discount" at bounding box center [646, 450] width 88 height 28
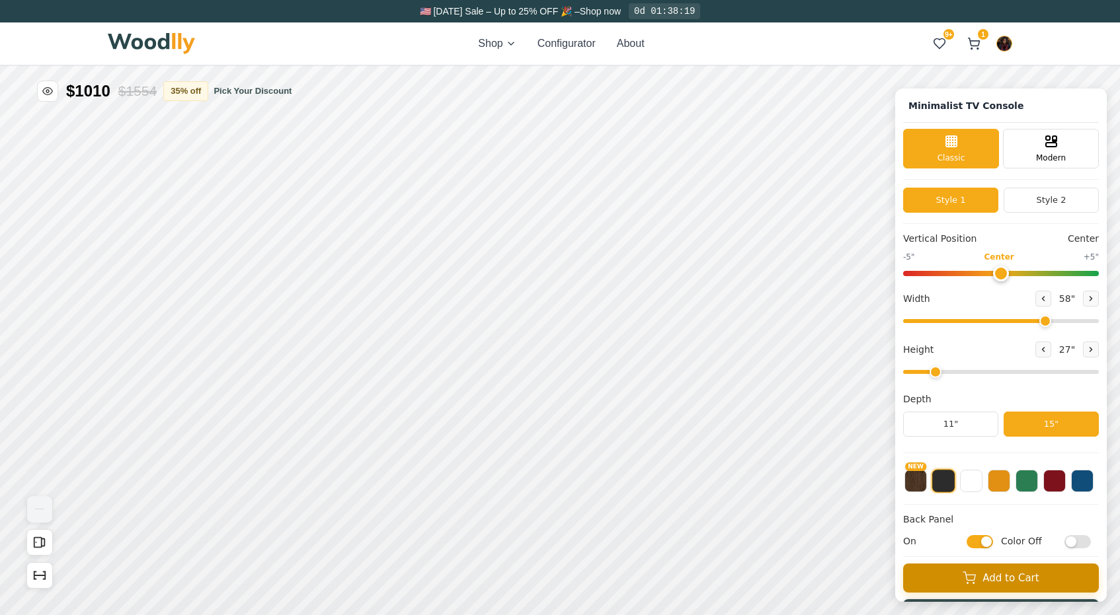
scroll to position [36, 0]
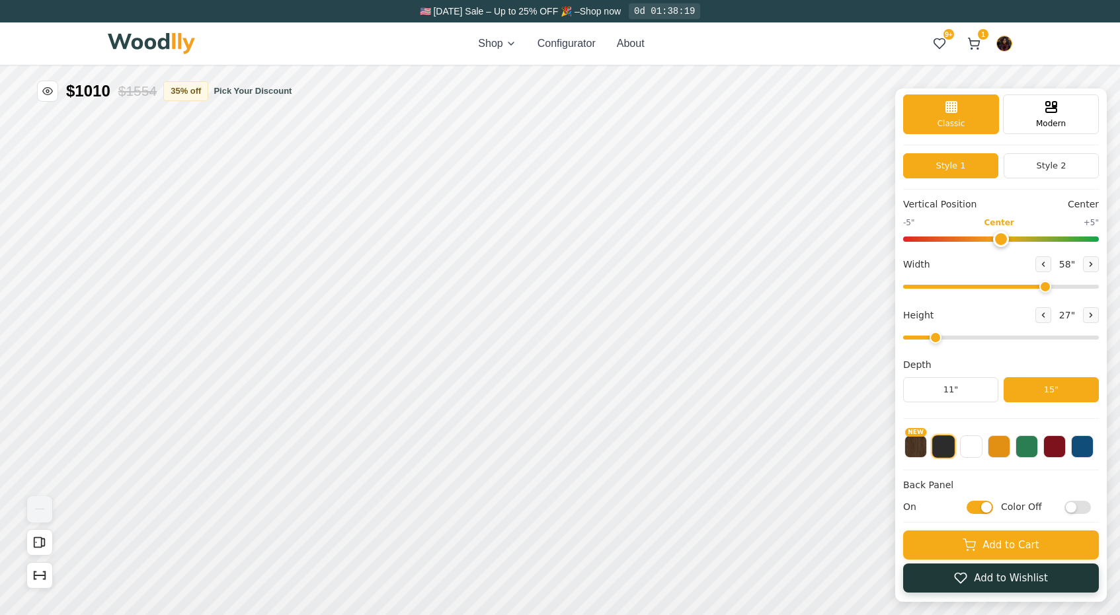
click at [943, 578] on button "Add to Wishlist" at bounding box center [1001, 578] width 196 height 29
click at [941, 44] on icon at bounding box center [939, 43] width 13 height 13
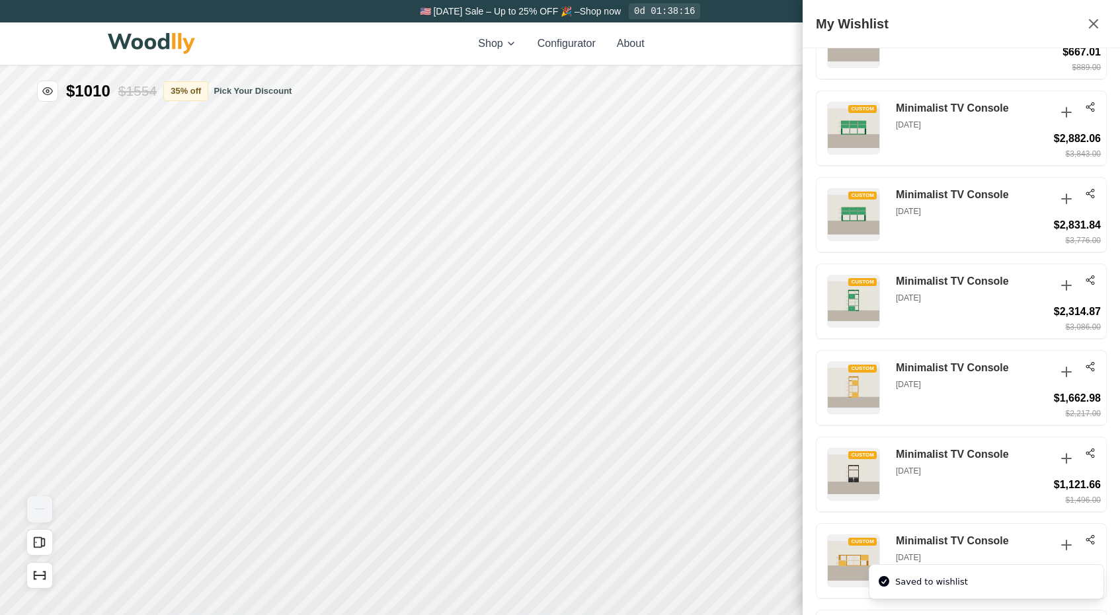
scroll to position [2133, 0]
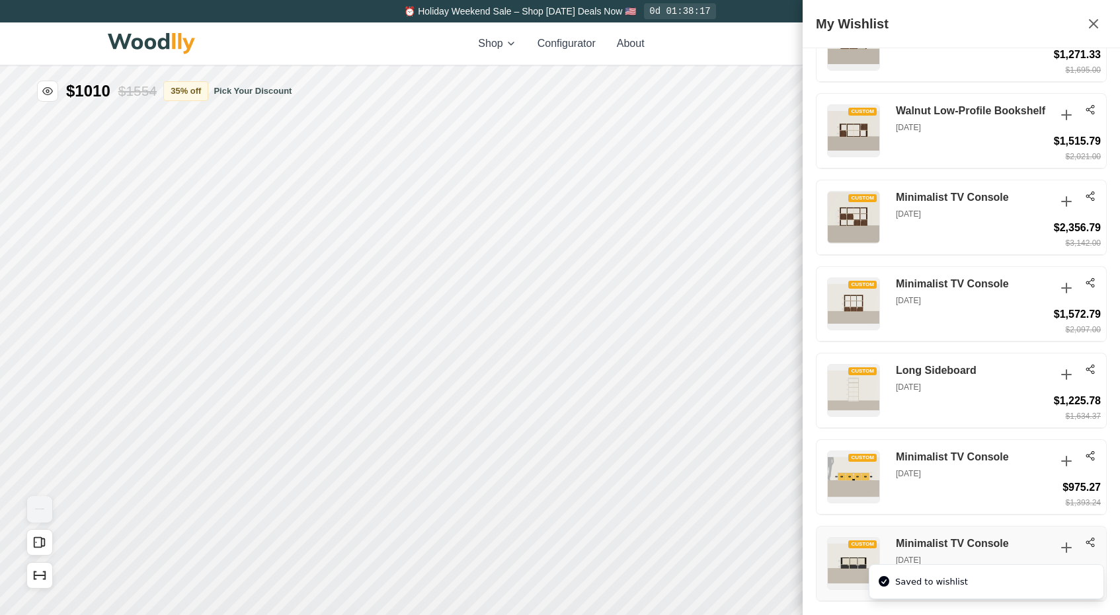
click at [983, 545] on h3 "Minimalist TV Console" at bounding box center [972, 544] width 152 height 14
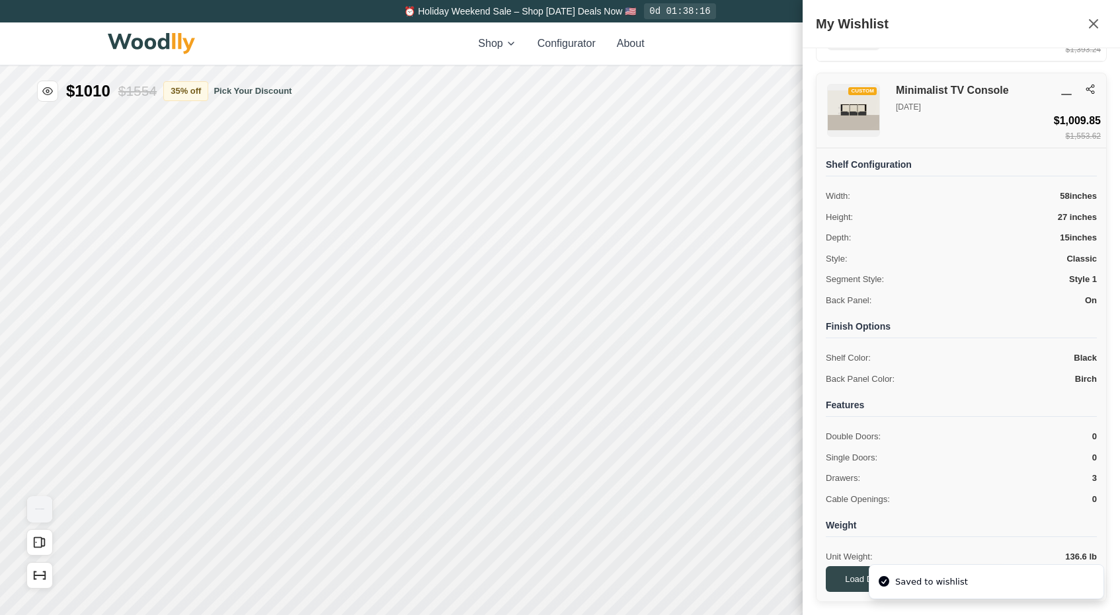
scroll to position [36, 0]
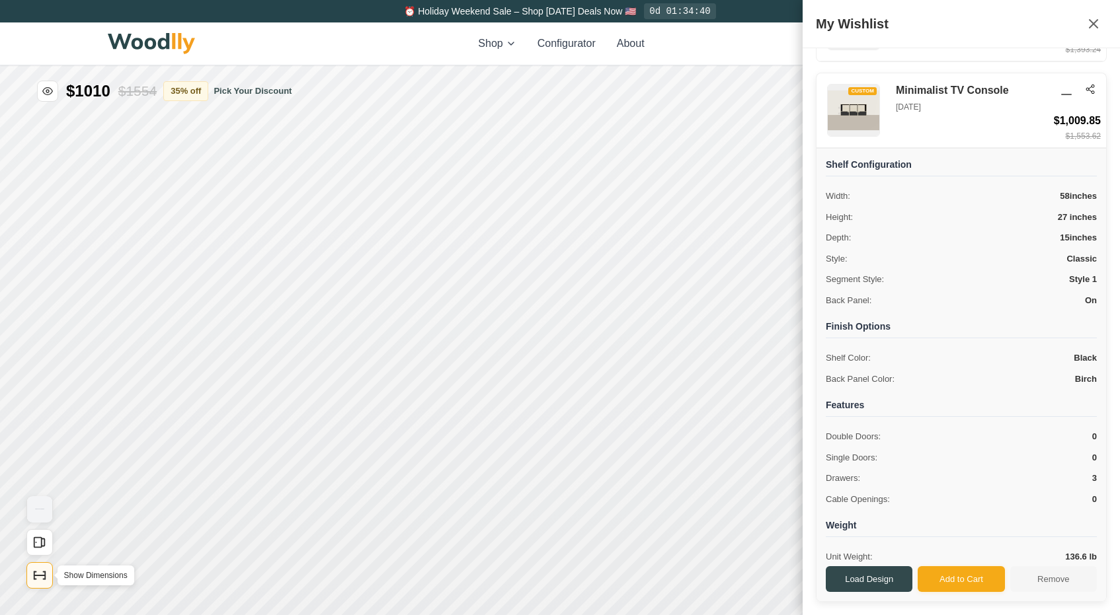
click at [37, 573] on icon "Show Dimensions" at bounding box center [39, 576] width 15 height 15
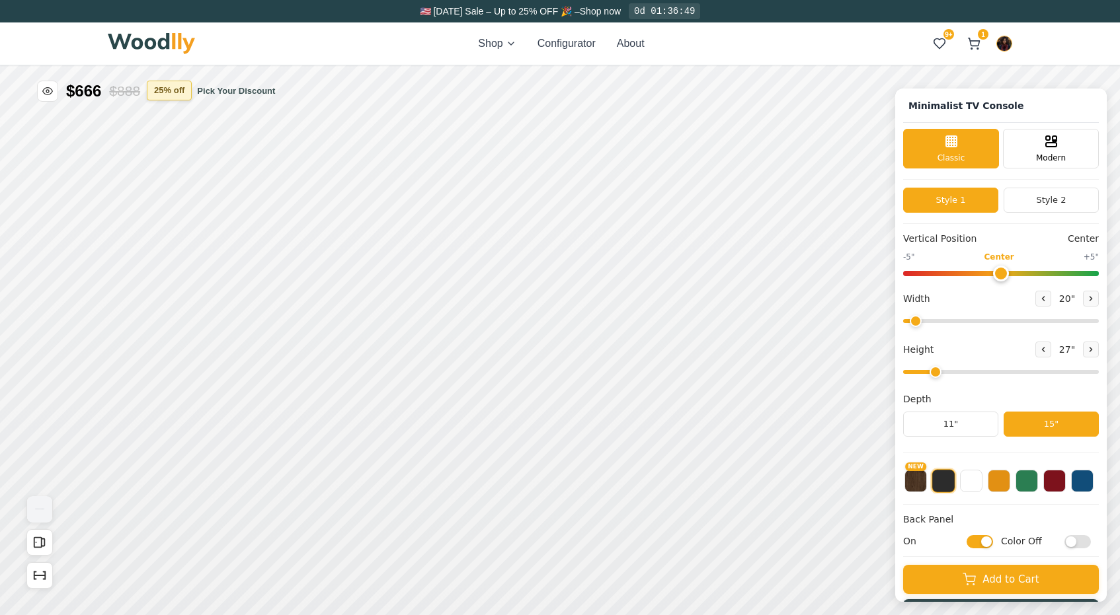
click at [182, 87] on button "25 % off" at bounding box center [169, 91] width 45 height 20
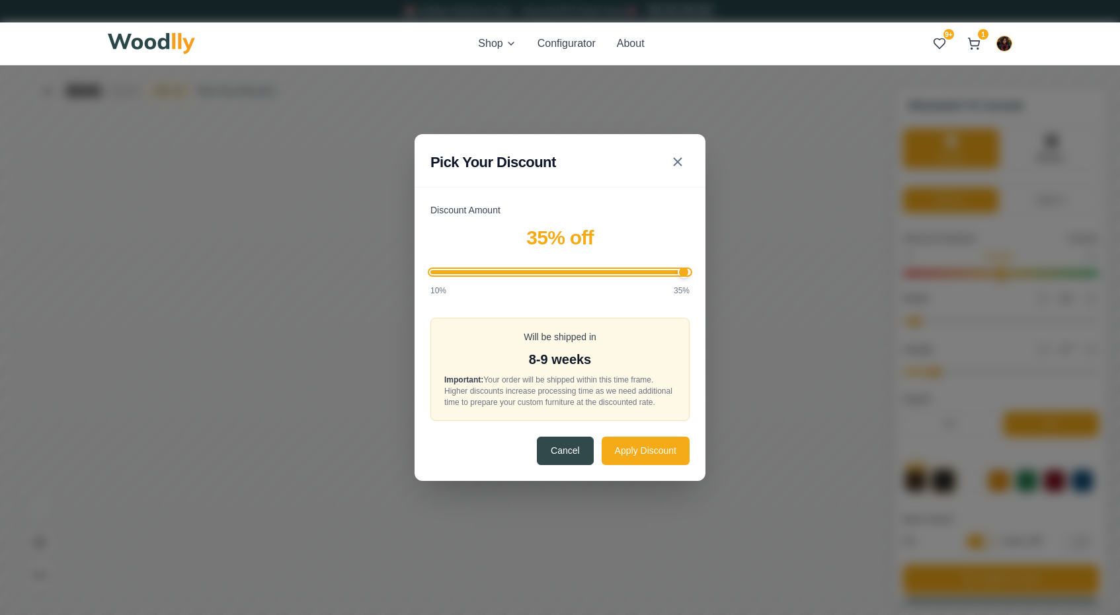
type input "35"
click at [689, 270] on input "Discount Amount" at bounding box center [559, 272] width 259 height 4
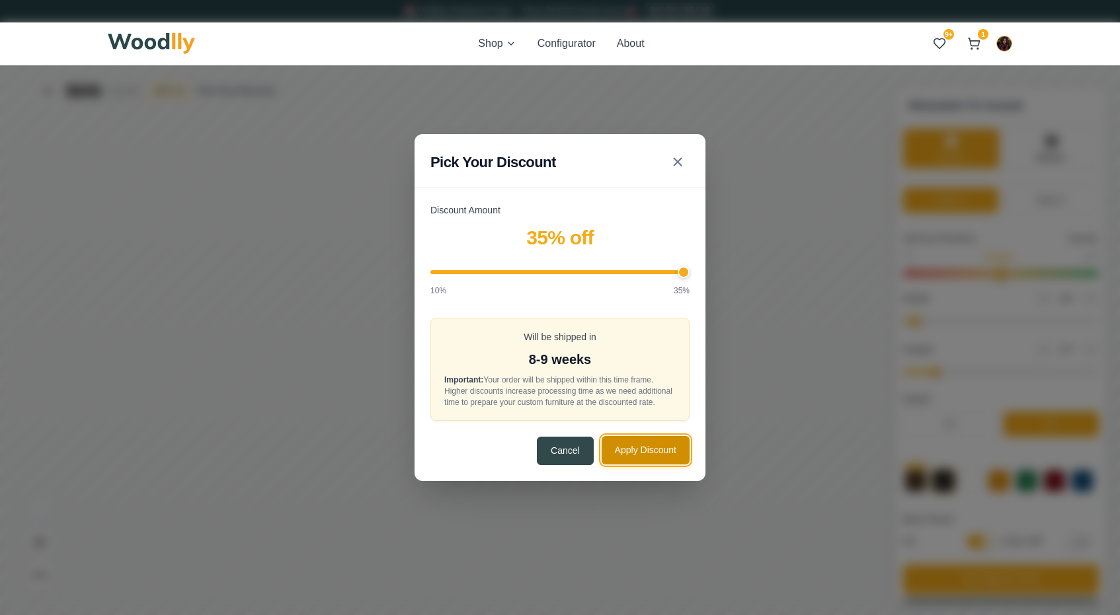
click at [659, 455] on button "Apply Discount" at bounding box center [646, 450] width 88 height 28
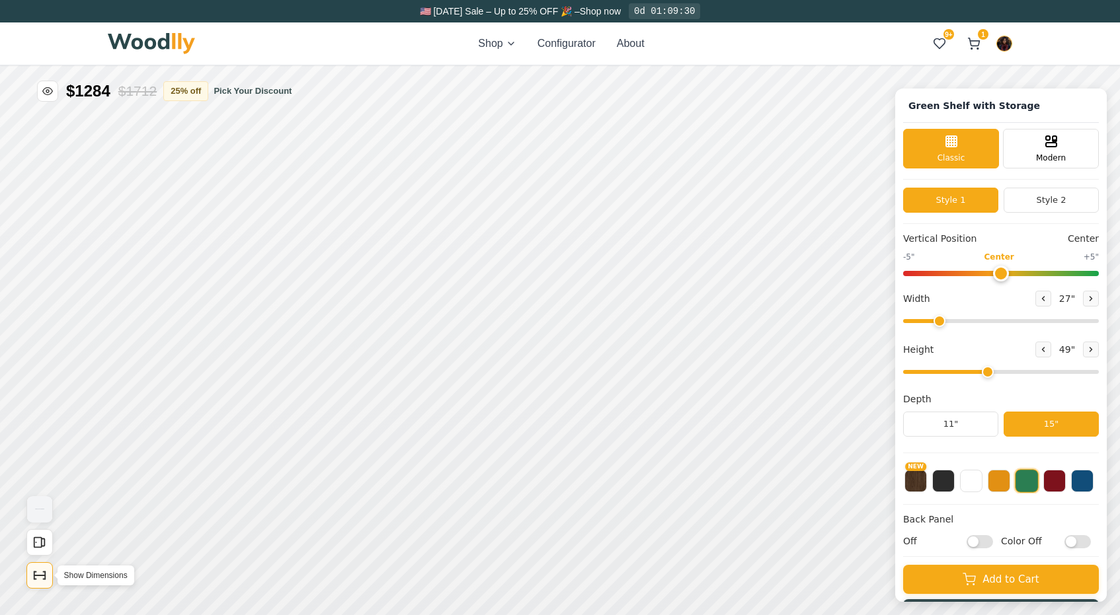
click at [42, 574] on icon "Show Dimensions" at bounding box center [39, 576] width 15 height 15
click at [186, 89] on button "25 % off" at bounding box center [185, 91] width 45 height 20
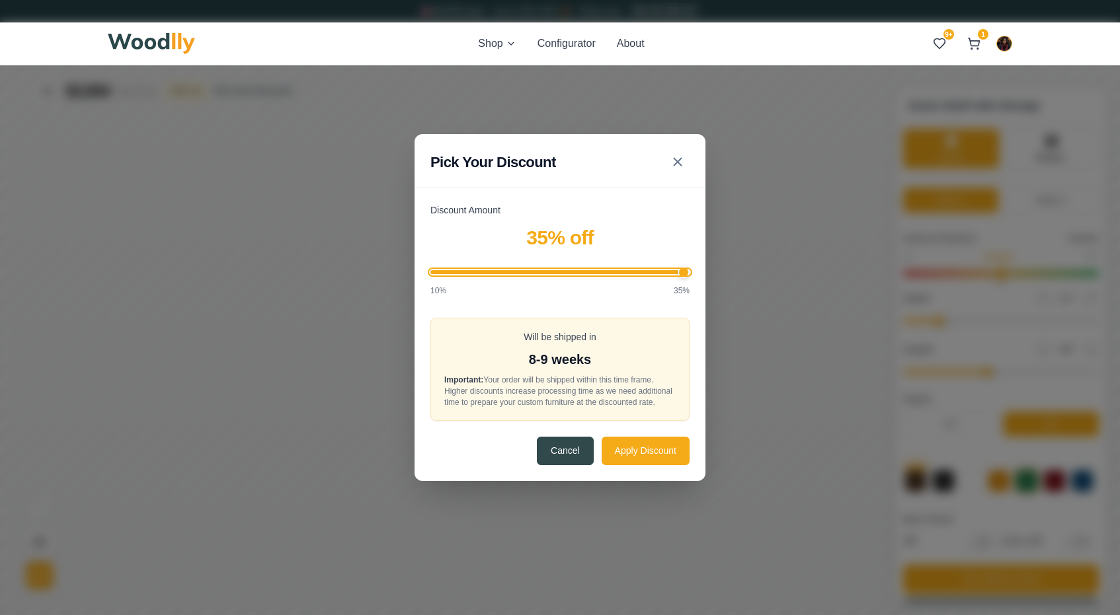
type input "35"
click at [685, 270] on input "Discount Amount" at bounding box center [559, 272] width 259 height 4
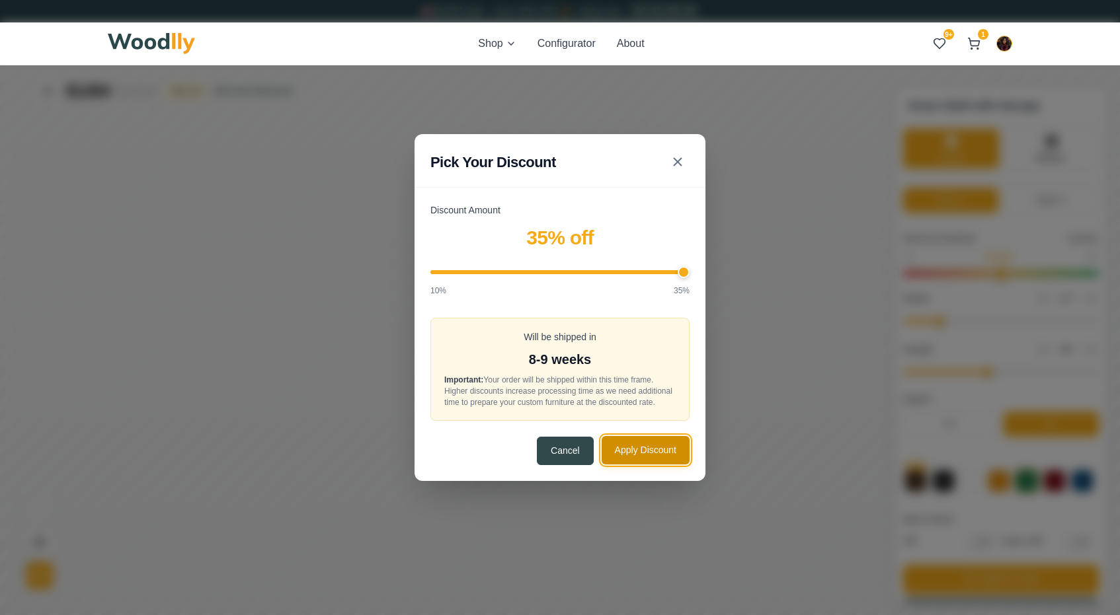
click at [656, 455] on button "Apply Discount" at bounding box center [646, 450] width 88 height 28
